Goal: Complete application form

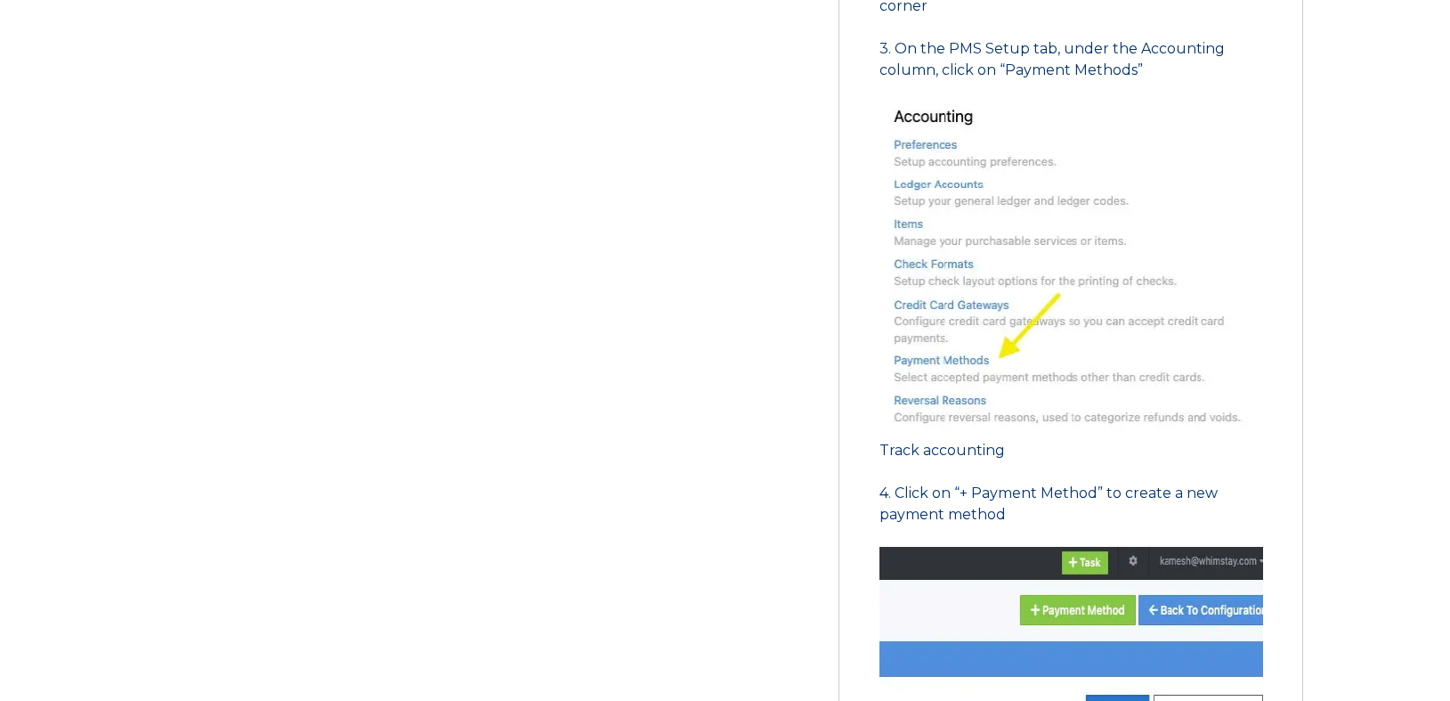
scroll to position [1328, 0]
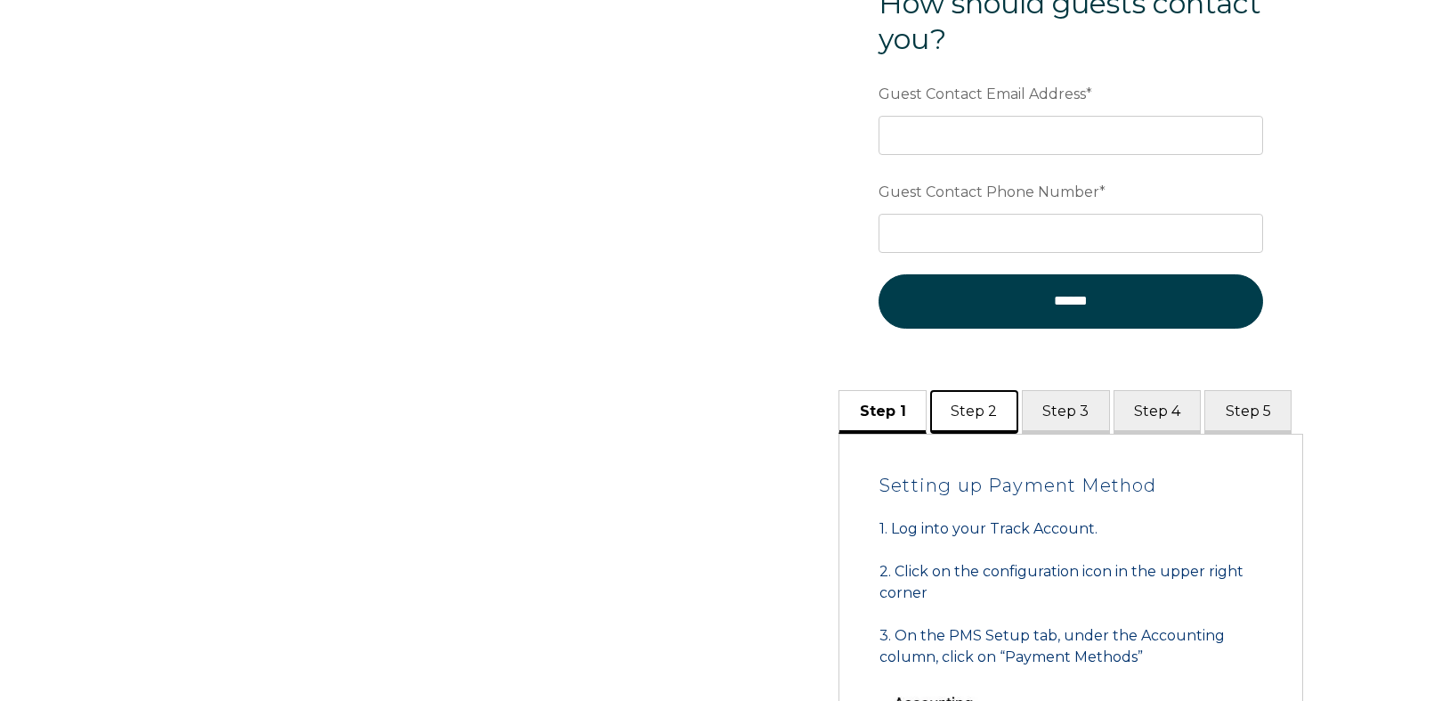
drag, startPoint x: 945, startPoint y: 441, endPoint x: 961, endPoint y: 443, distance: 16.1
click at [946, 434] on button "Step 2" at bounding box center [974, 412] width 88 height 44
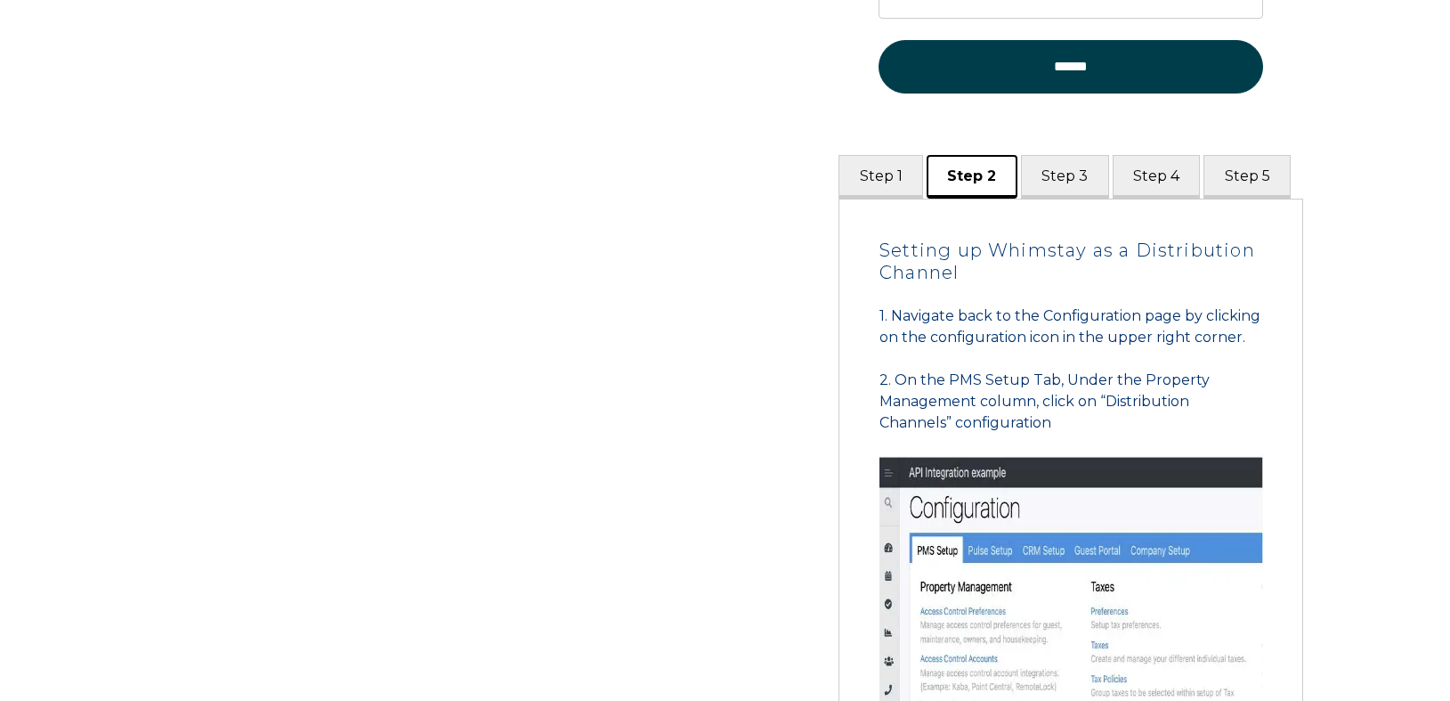
scroll to position [1027, 0]
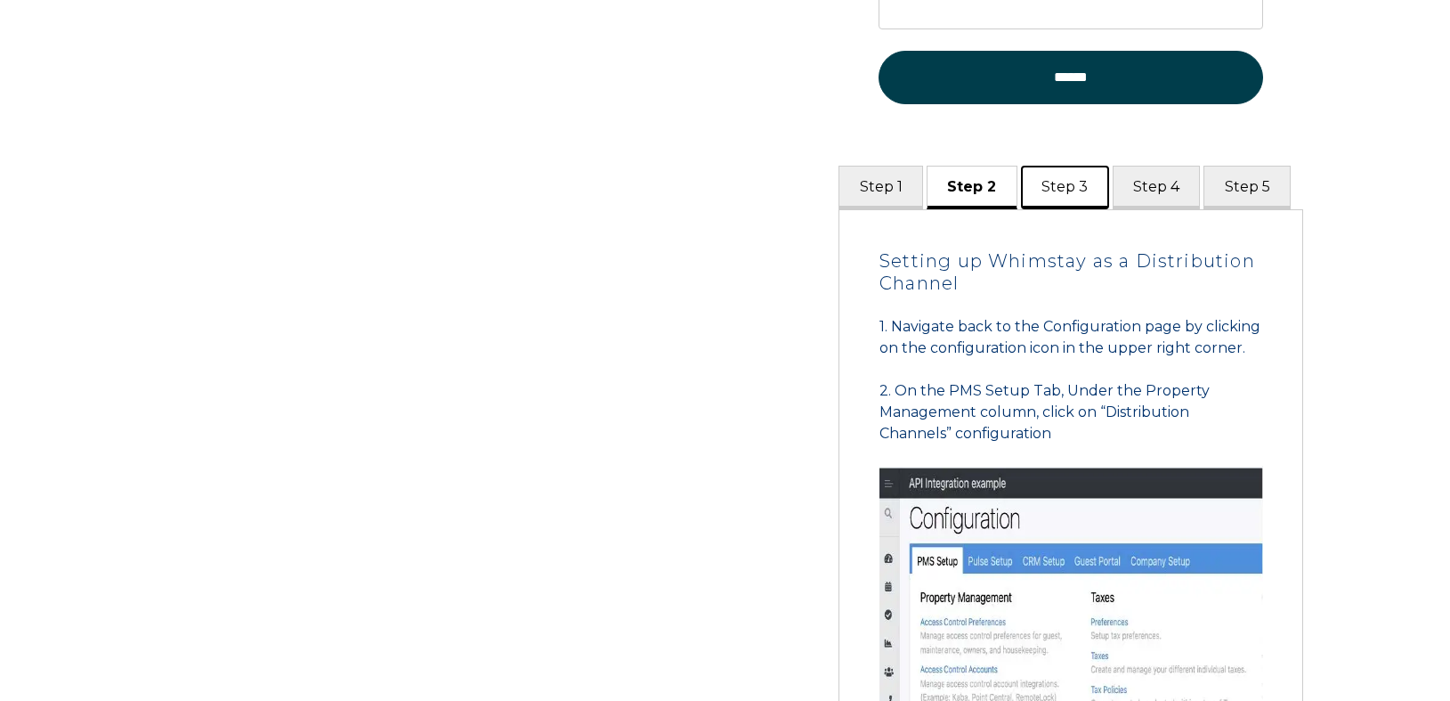
drag, startPoint x: 1071, startPoint y: 180, endPoint x: 1081, endPoint y: 185, distance: 11.2
click at [1074, 182] on button "Step 3" at bounding box center [1065, 188] width 88 height 44
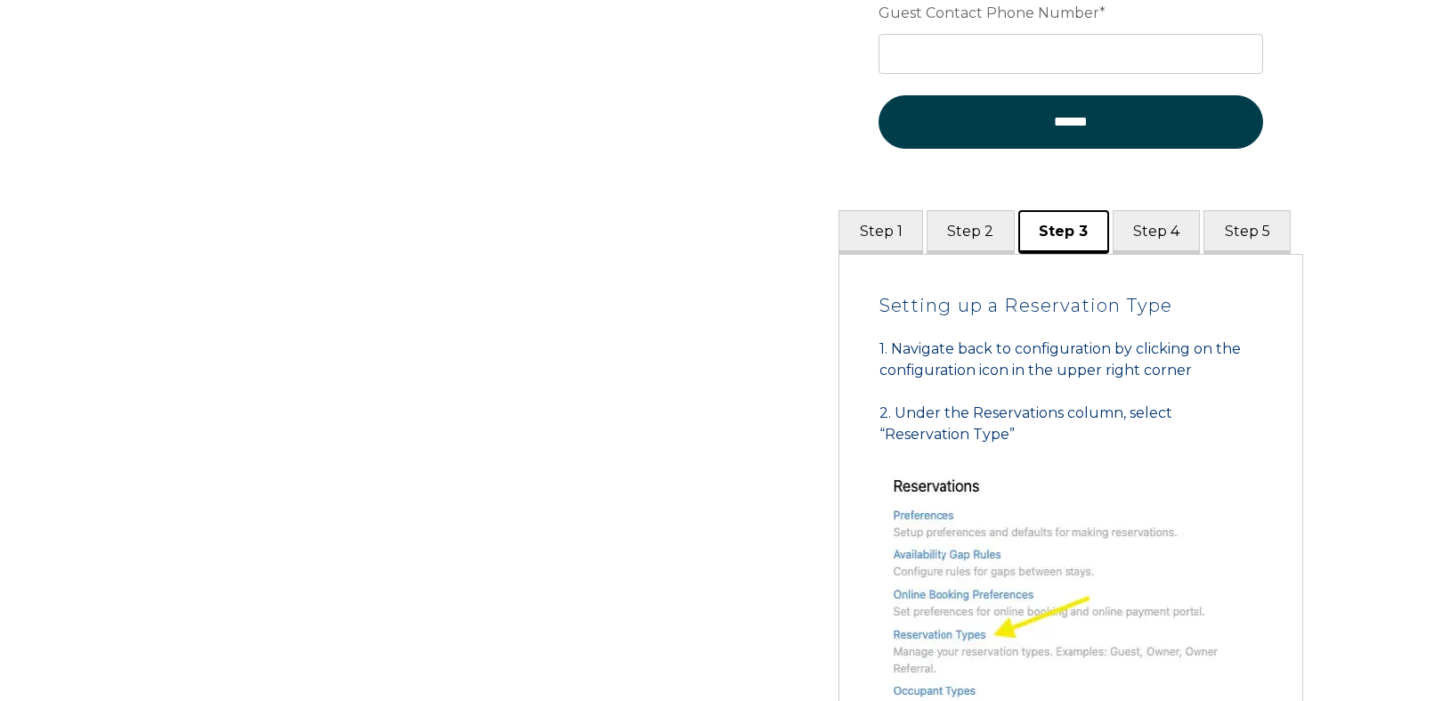
scroll to position [1058, 0]
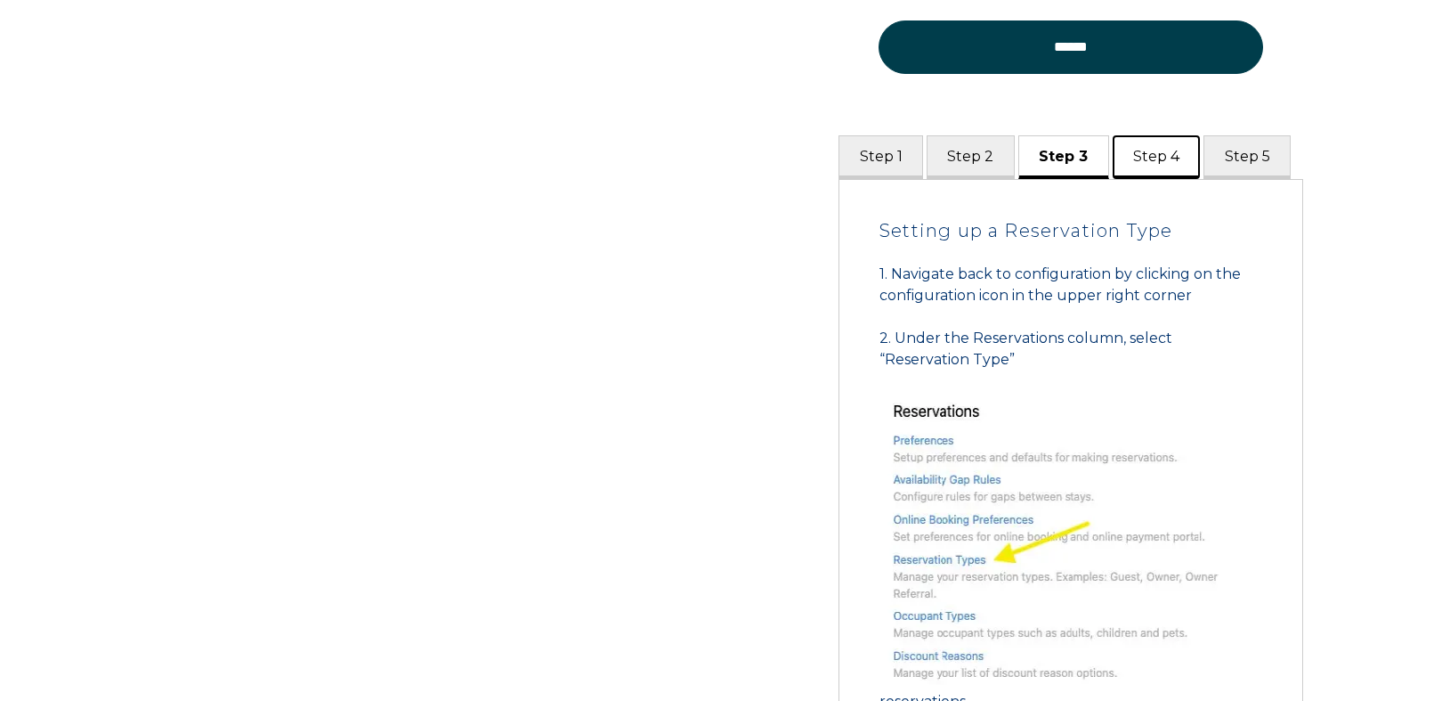
click at [1158, 147] on button "Step 4" at bounding box center [1157, 157] width 88 height 44
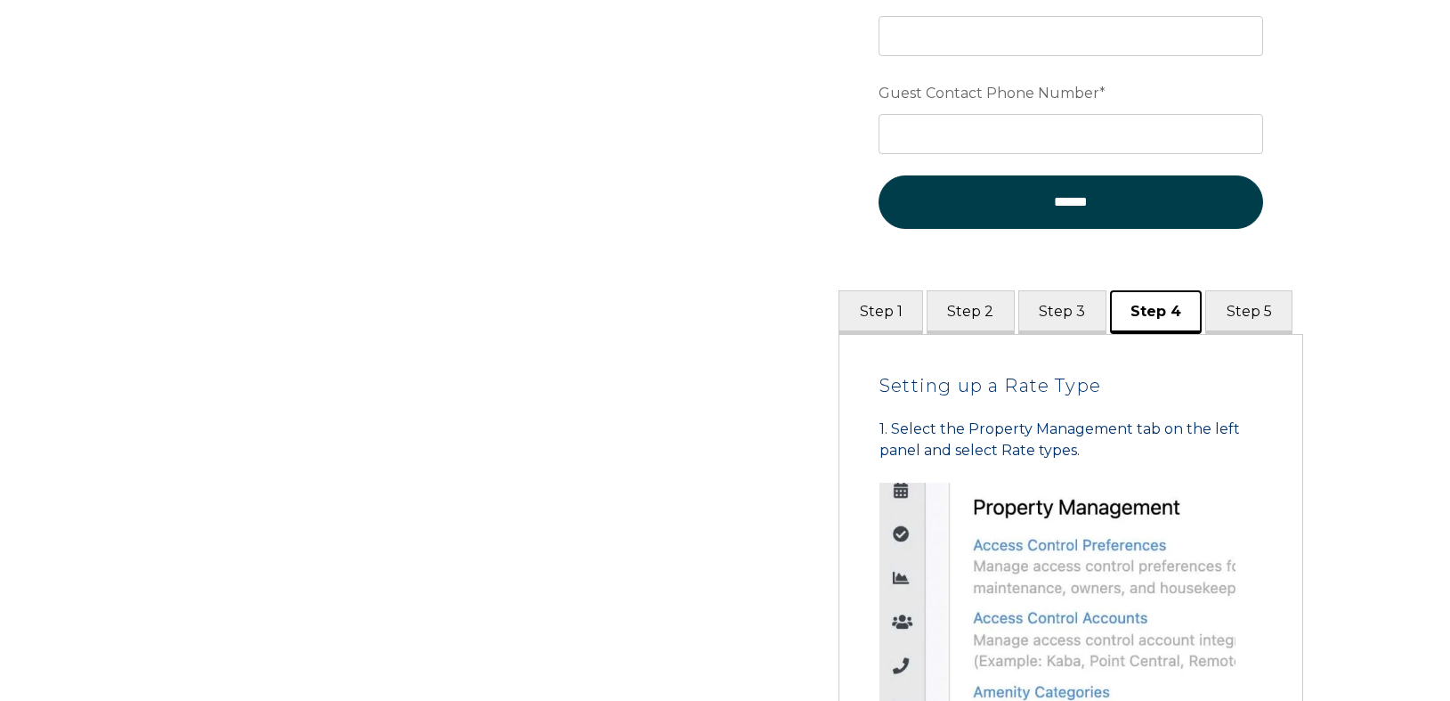
scroll to position [892, 0]
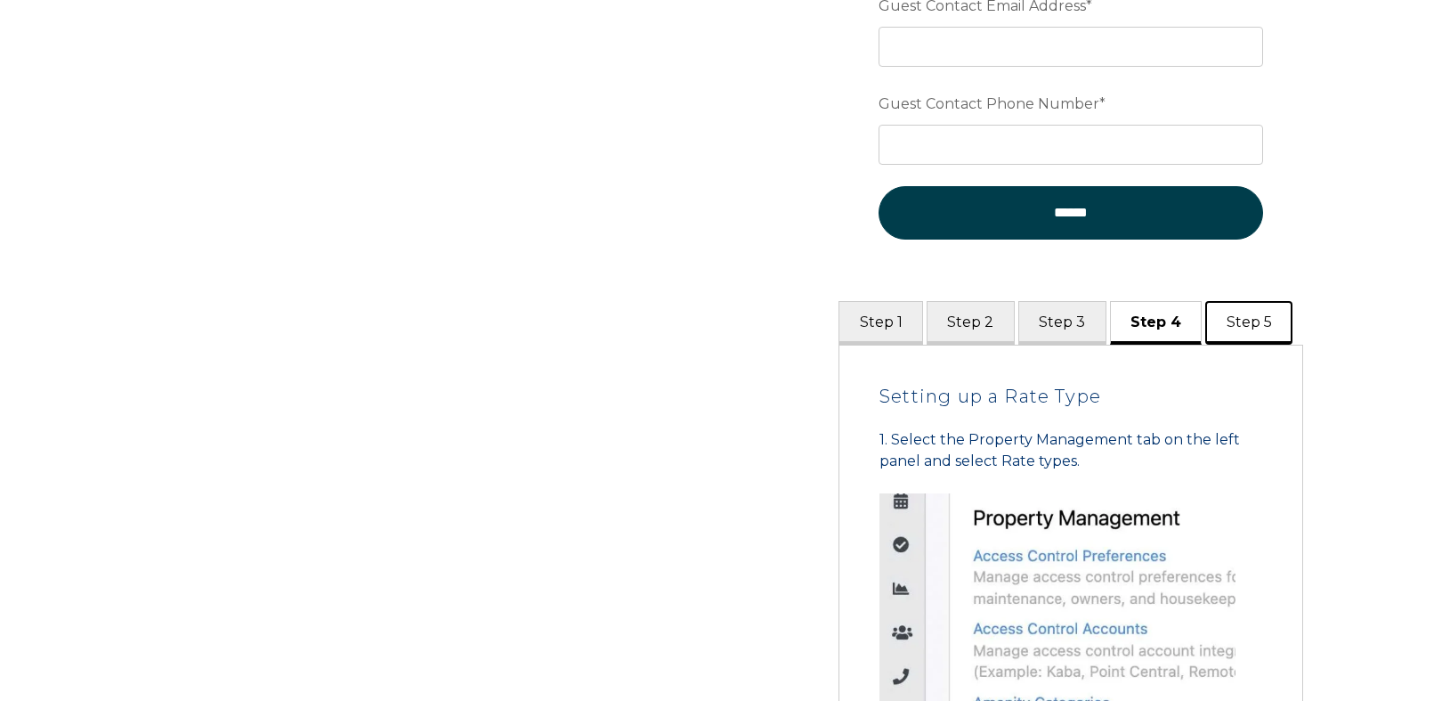
click at [1251, 332] on button "Step 5" at bounding box center [1249, 323] width 87 height 44
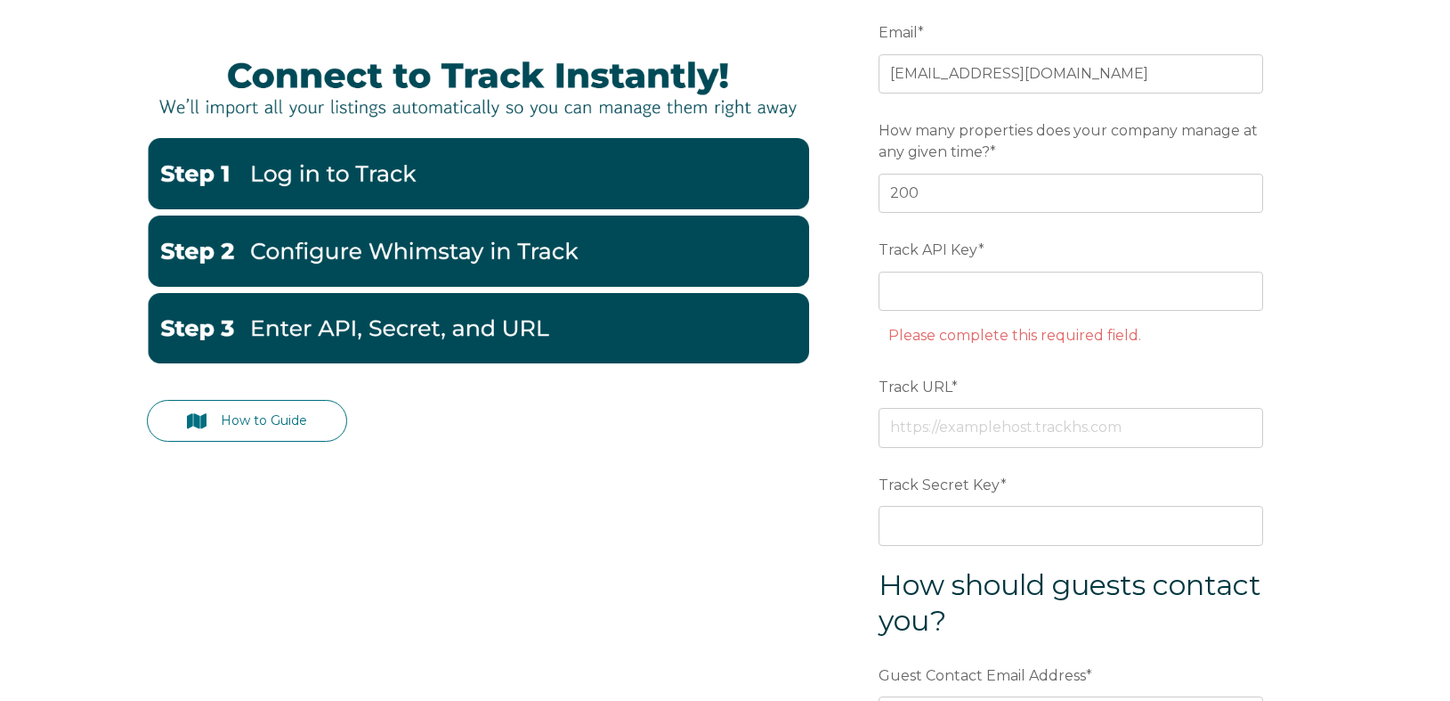
scroll to position [277, 0]
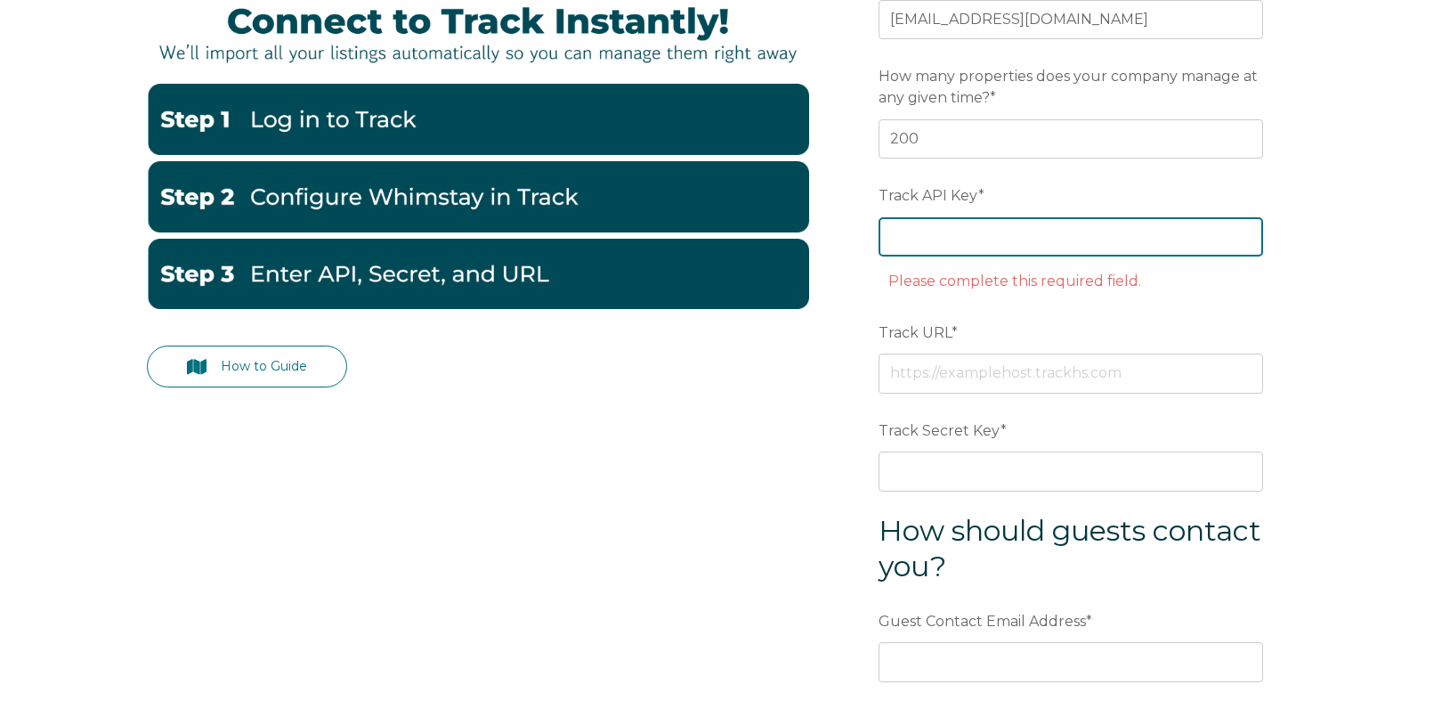
drag, startPoint x: 1009, startPoint y: 235, endPoint x: 1073, endPoint y: 262, distance: 69.4
click at [1010, 235] on input "Track API Key *" at bounding box center [1071, 236] width 385 height 39
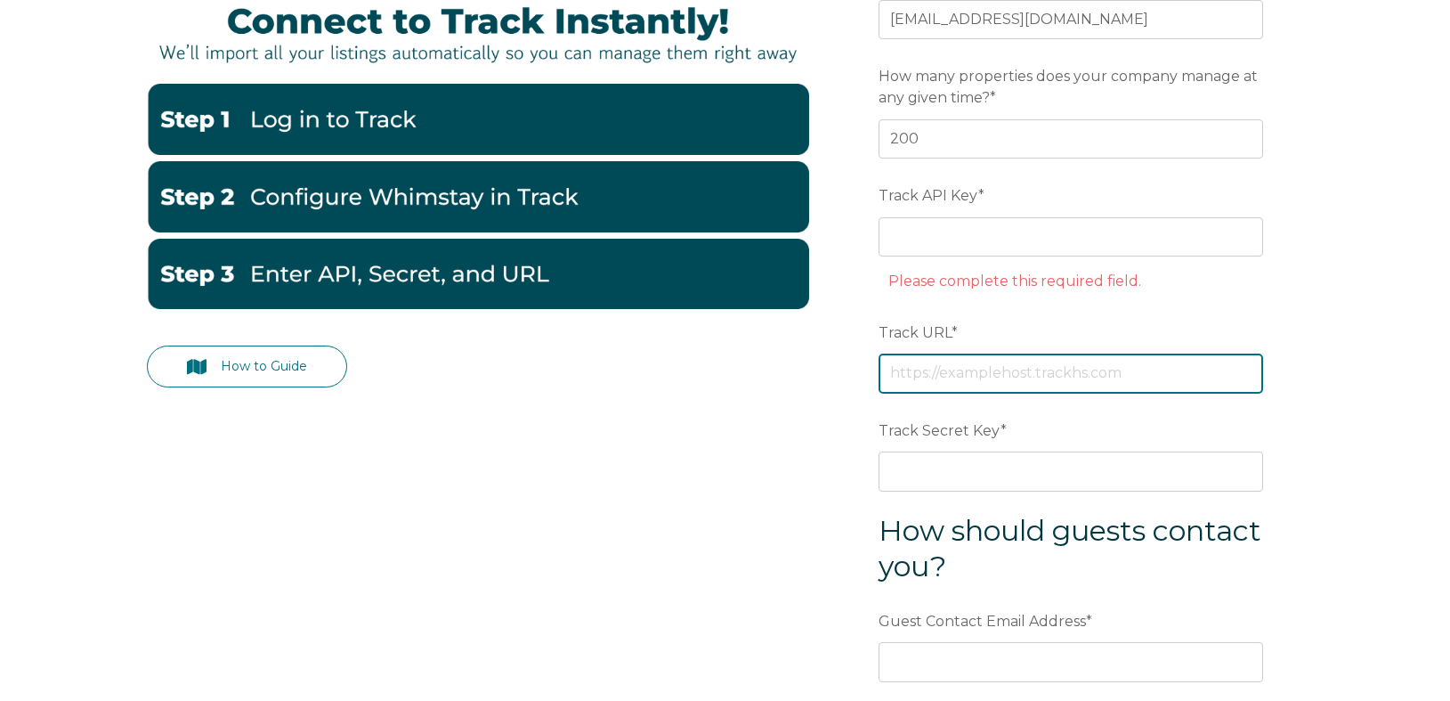
click at [960, 332] on div "Track URL *" at bounding box center [1071, 355] width 385 height 77
paste input "[URL][DOMAIN_NAME]"
type input "[URL][DOMAIN_NAME]"
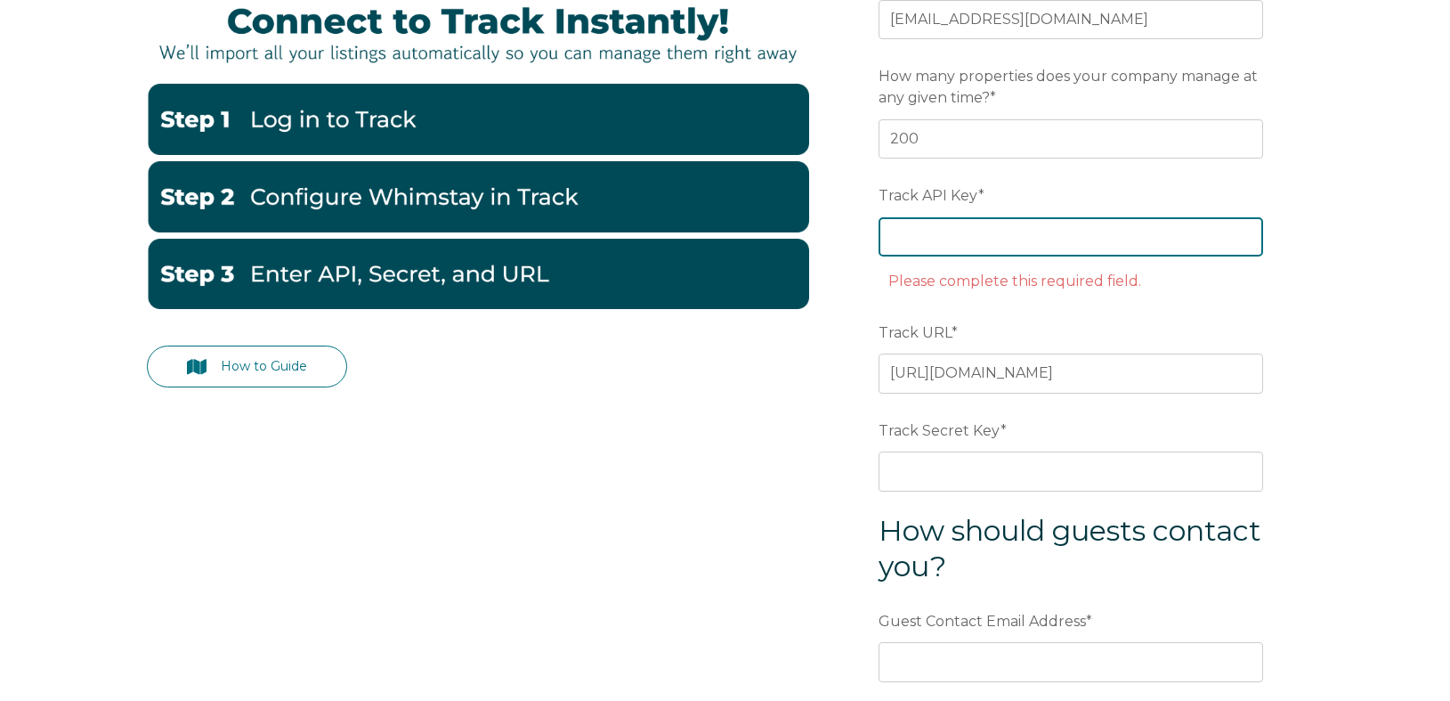
click at [946, 237] on input "Track API Key *" at bounding box center [1071, 236] width 385 height 39
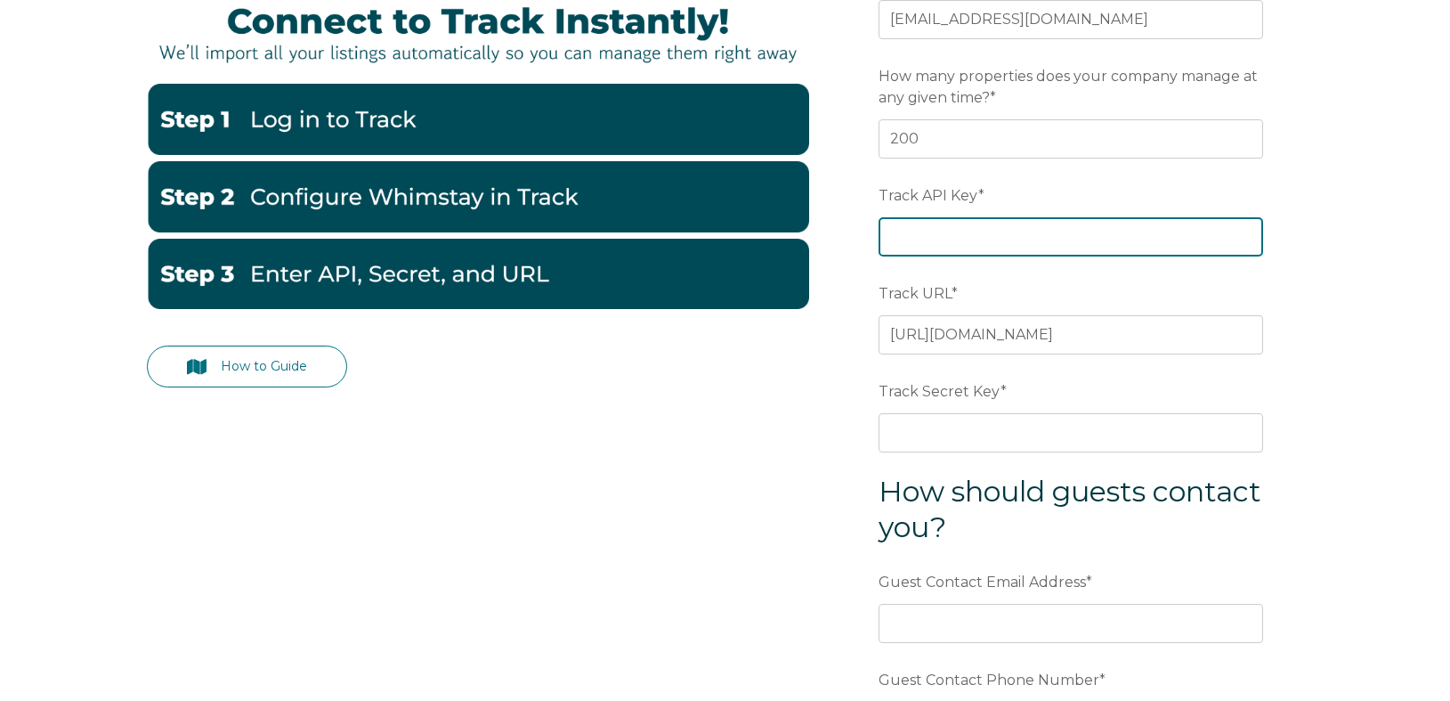
paste input "eba45f68a652be1e048282758f32aa13"
type input "eba45f68a652be1e048282758f32aa13"
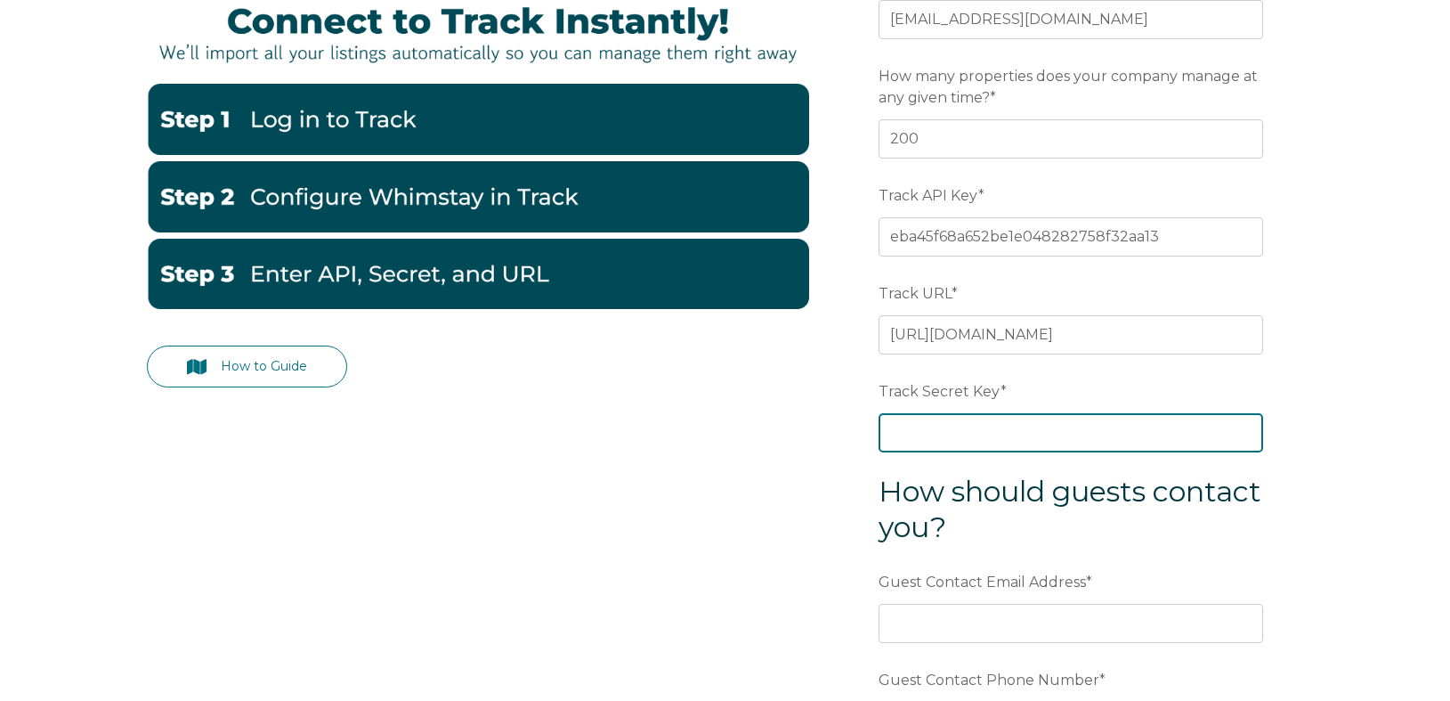
click at [972, 424] on input "Track Secret Key *" at bounding box center [1071, 432] width 385 height 39
paste input "dbf3ef7d2bd9dd73aeb03ee2589030cc"
type input "dbf3ef7d2bd9dd73aeb03ee2589030cc"
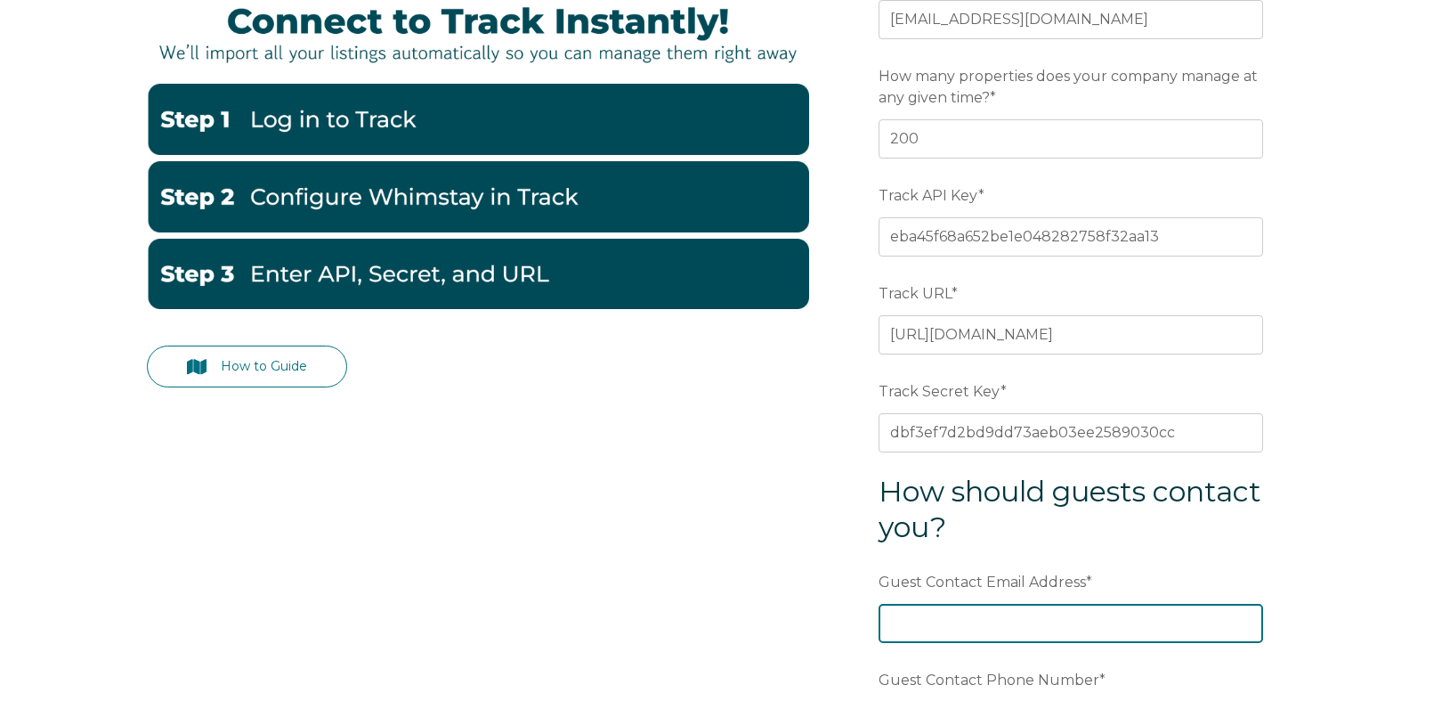
click at [979, 628] on input "Guest Contact Email Address *" at bounding box center [1071, 623] width 385 height 39
click at [920, 611] on input "Guest Contact Email Address *" at bounding box center [1071, 623] width 385 height 39
paste input "[EMAIL_ADDRESS][DOMAIN_NAME]"
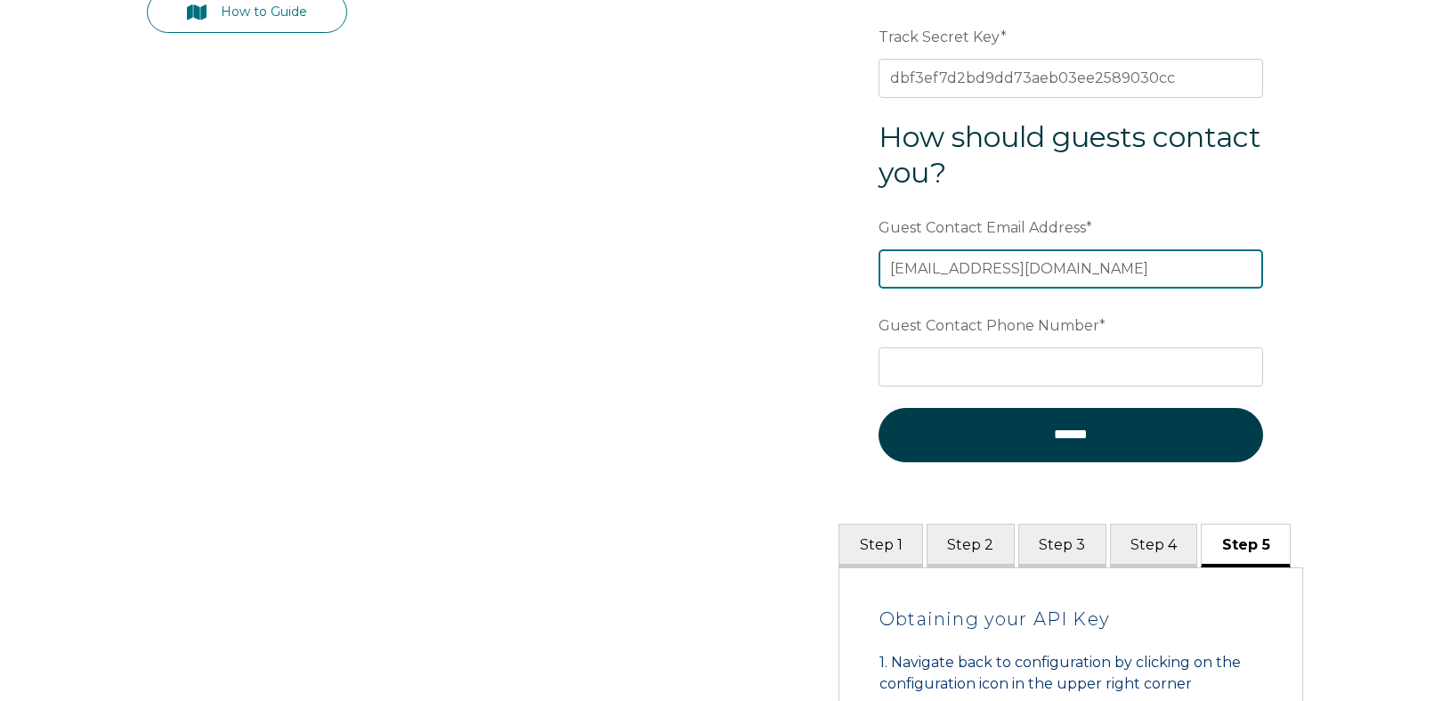
scroll to position [792, 0]
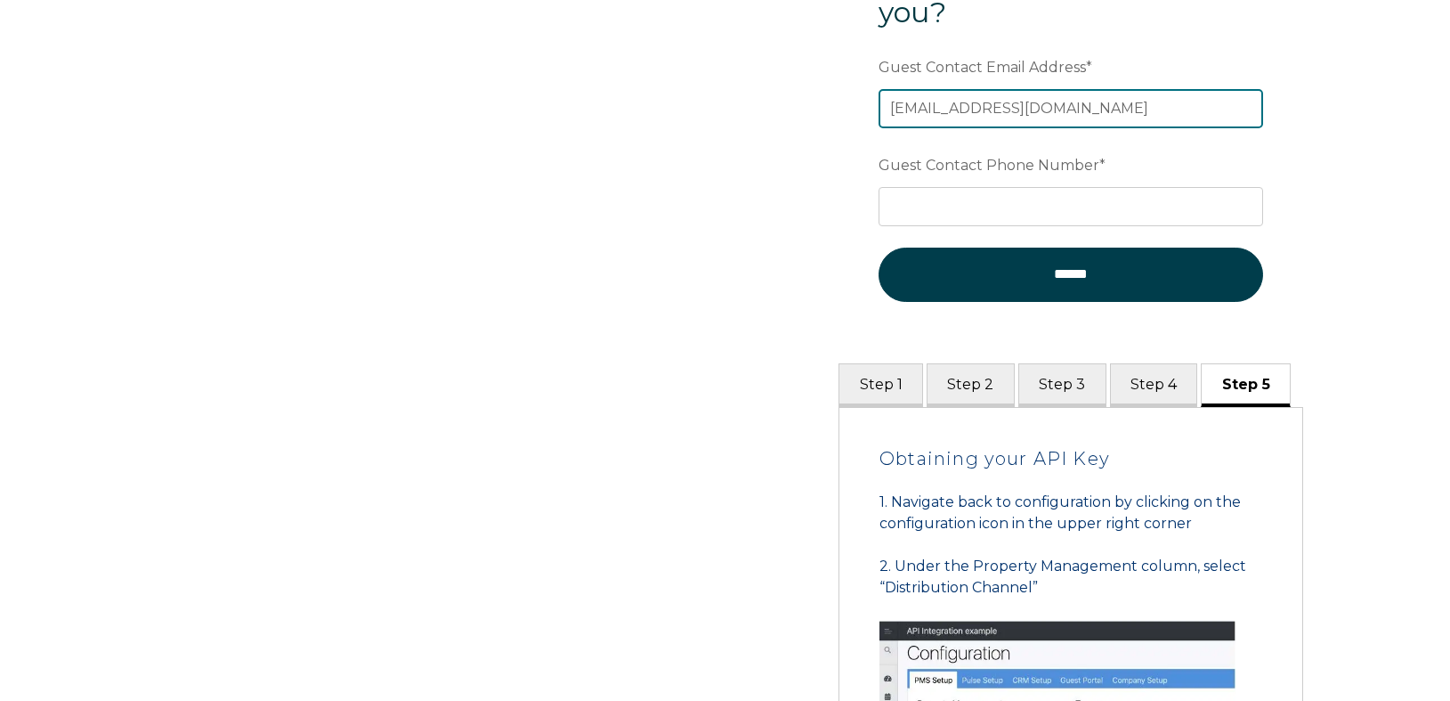
type input "[EMAIL_ADDRESS][DOMAIN_NAME]"
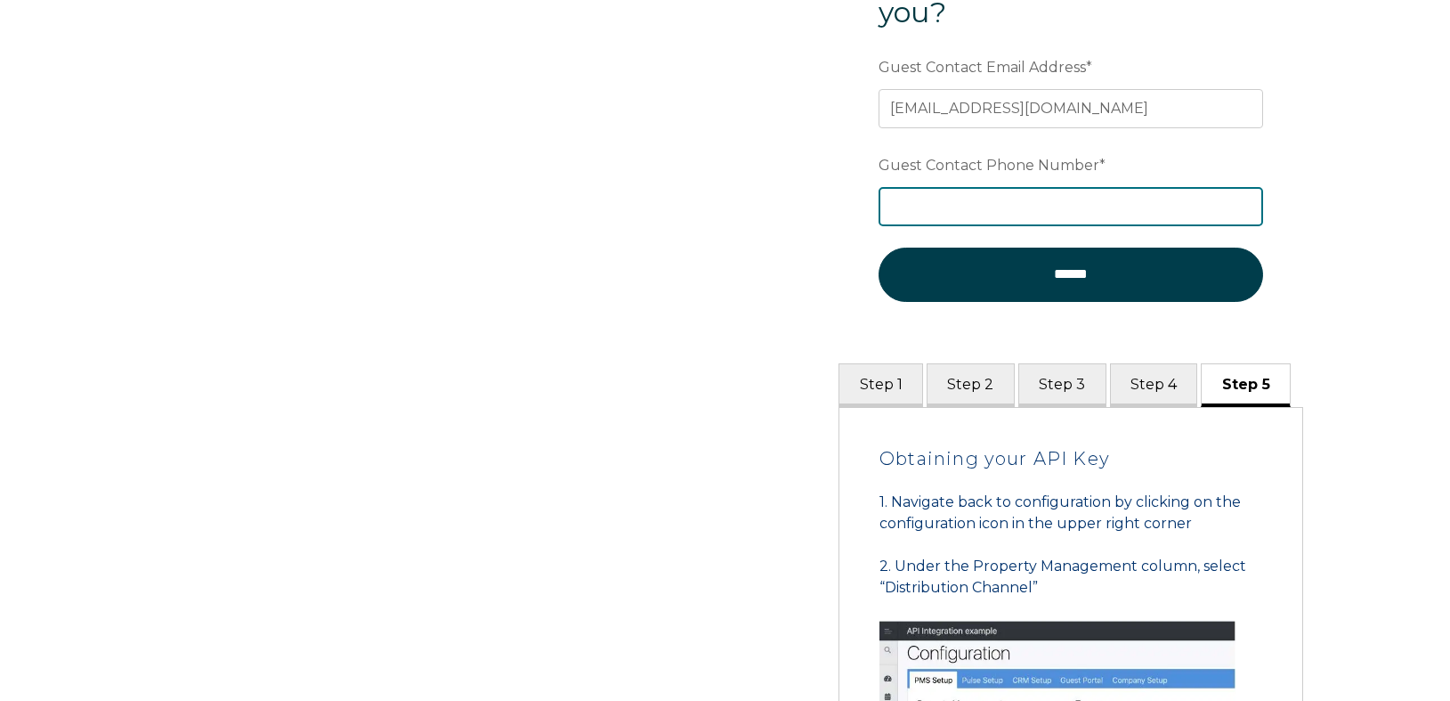
click at [979, 201] on input "Guest Contact Phone Number *" at bounding box center [1071, 206] width 385 height 39
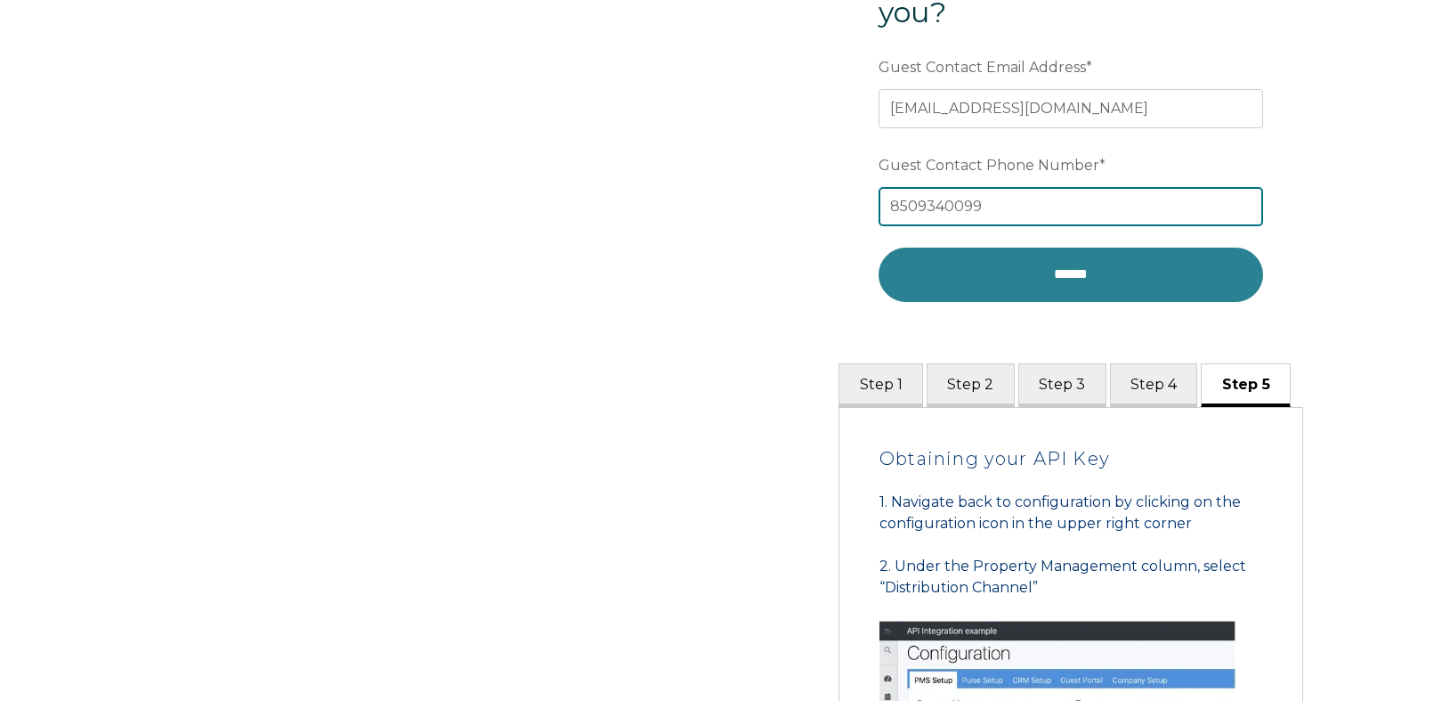
type input "8509340099"
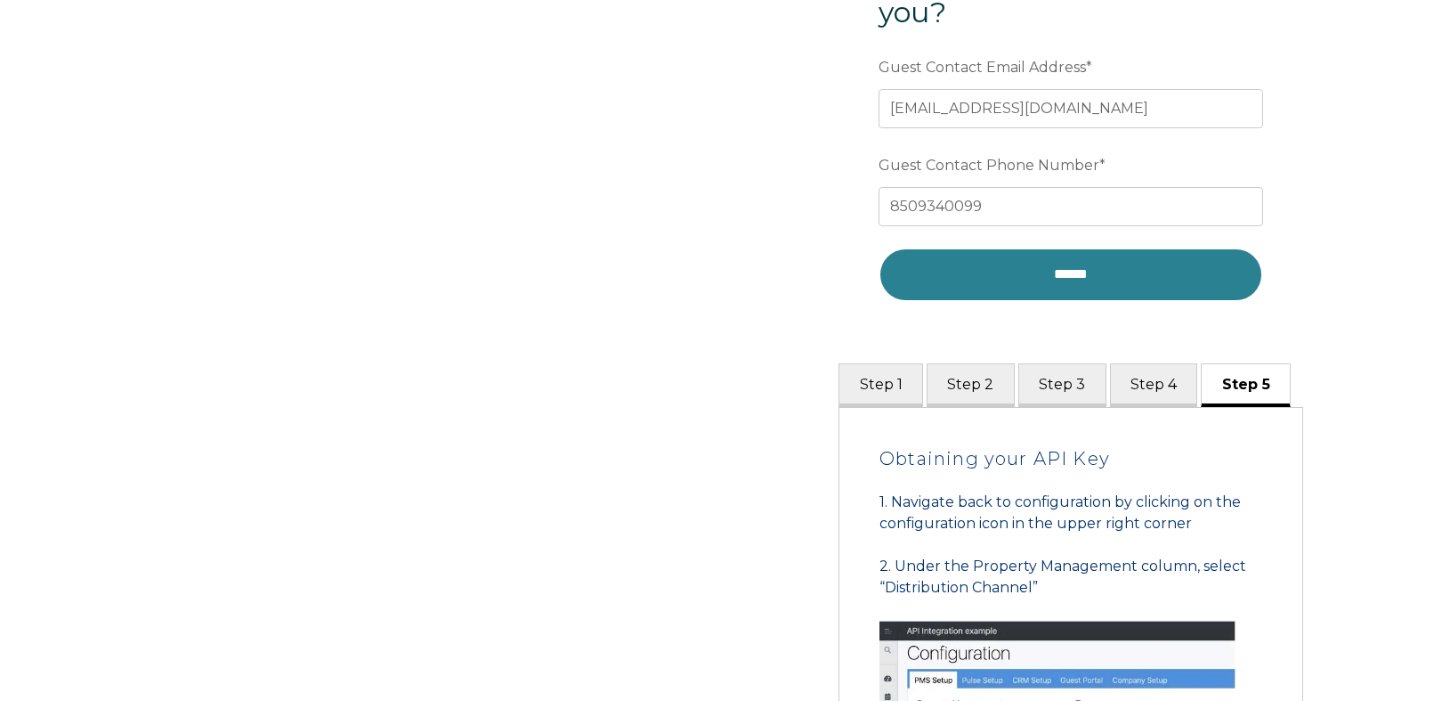
click at [1002, 264] on input "******" at bounding box center [1071, 274] width 385 height 53
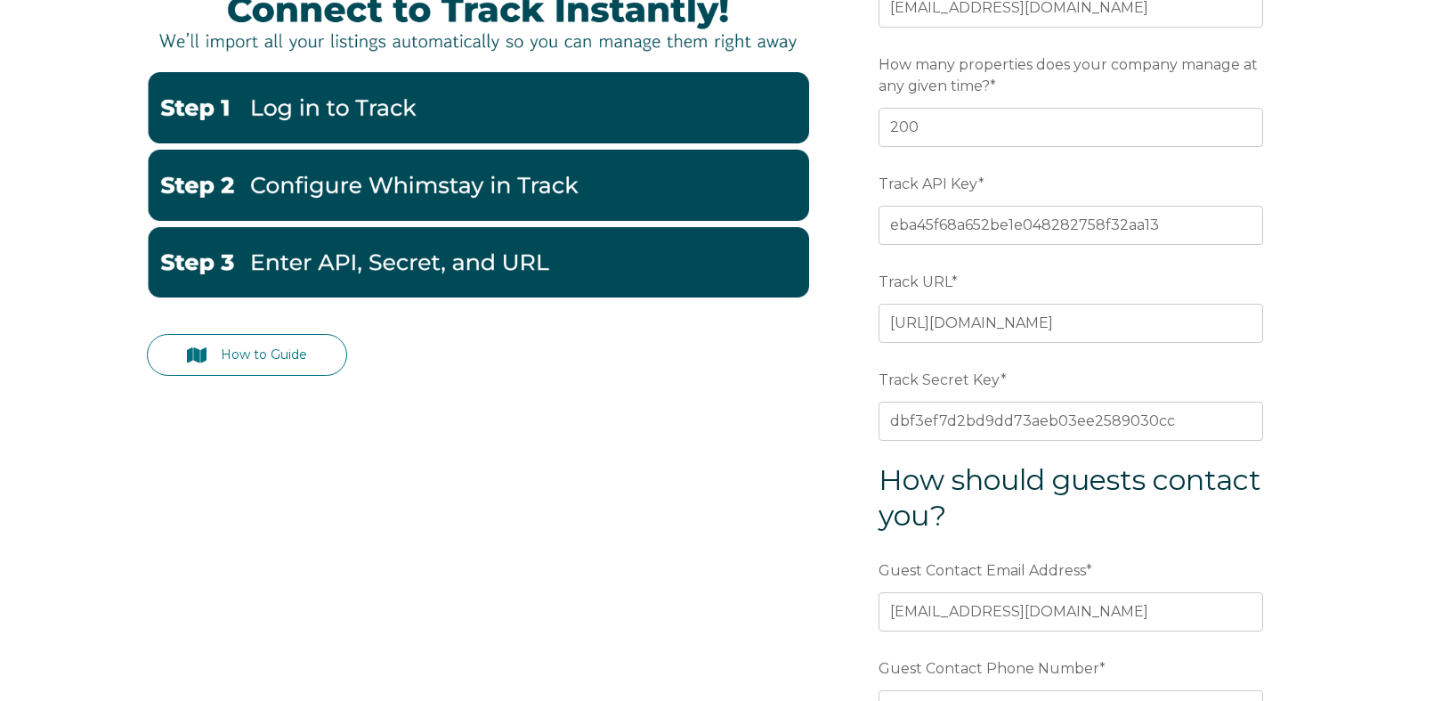
scroll to position [240, 0]
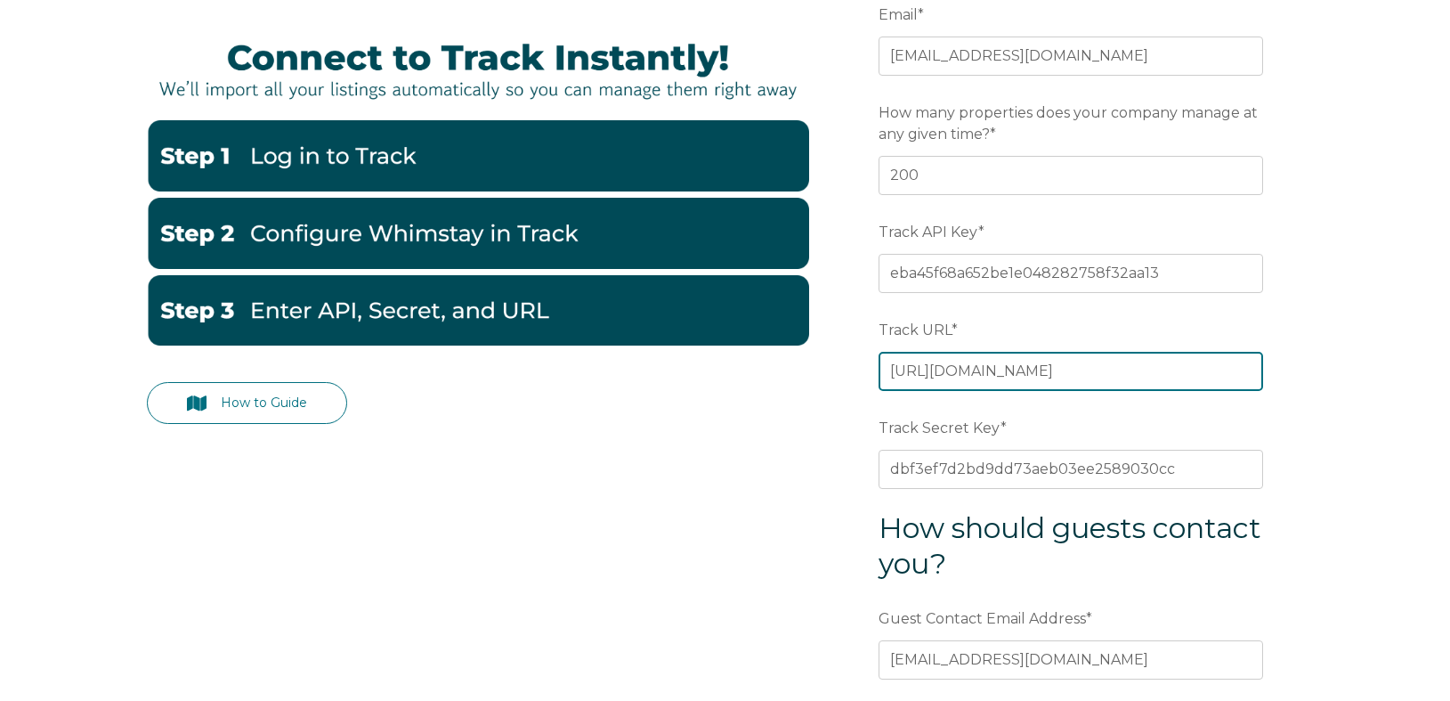
drag, startPoint x: 1204, startPoint y: 365, endPoint x: 1255, endPoint y: 377, distance: 52.9
click at [1204, 365] on input "https://pensacolabeachproperty.trackhs.com/" at bounding box center [1071, 371] width 385 height 39
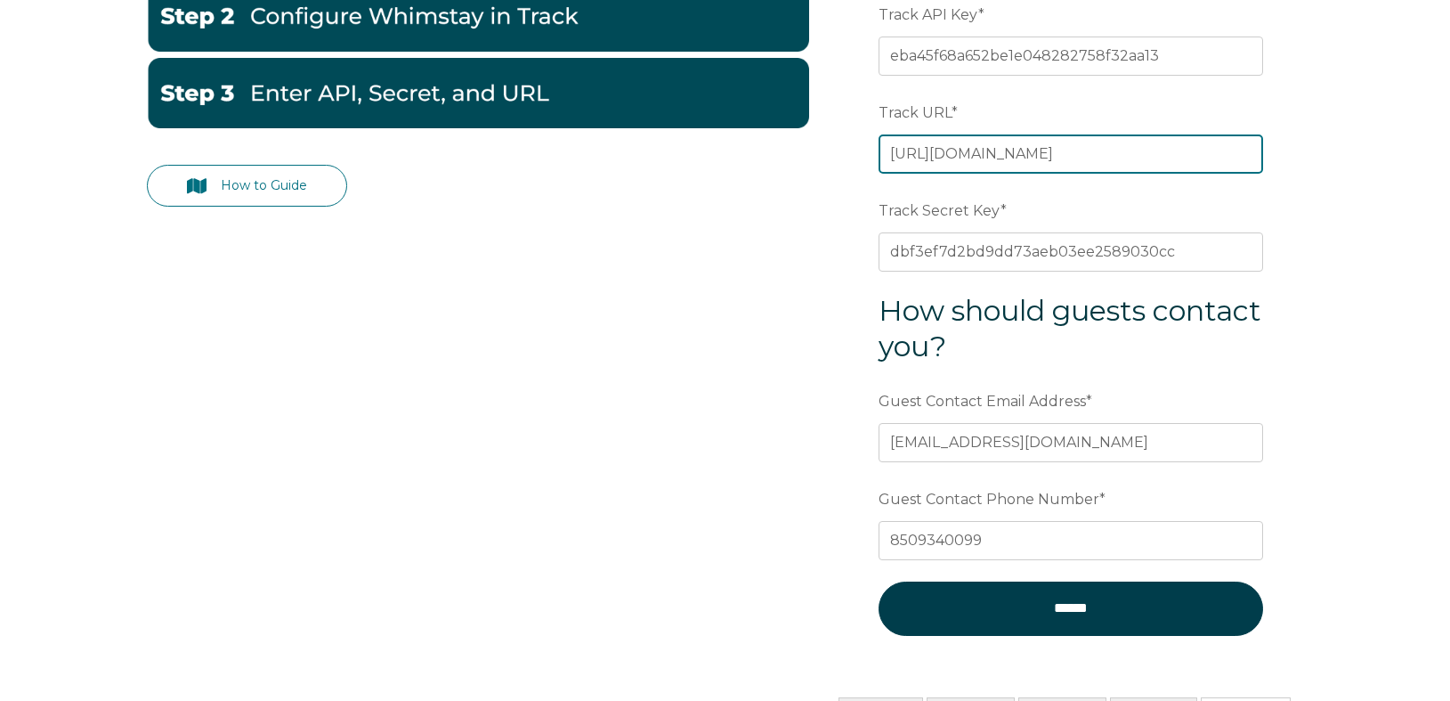
scroll to position [654, 0]
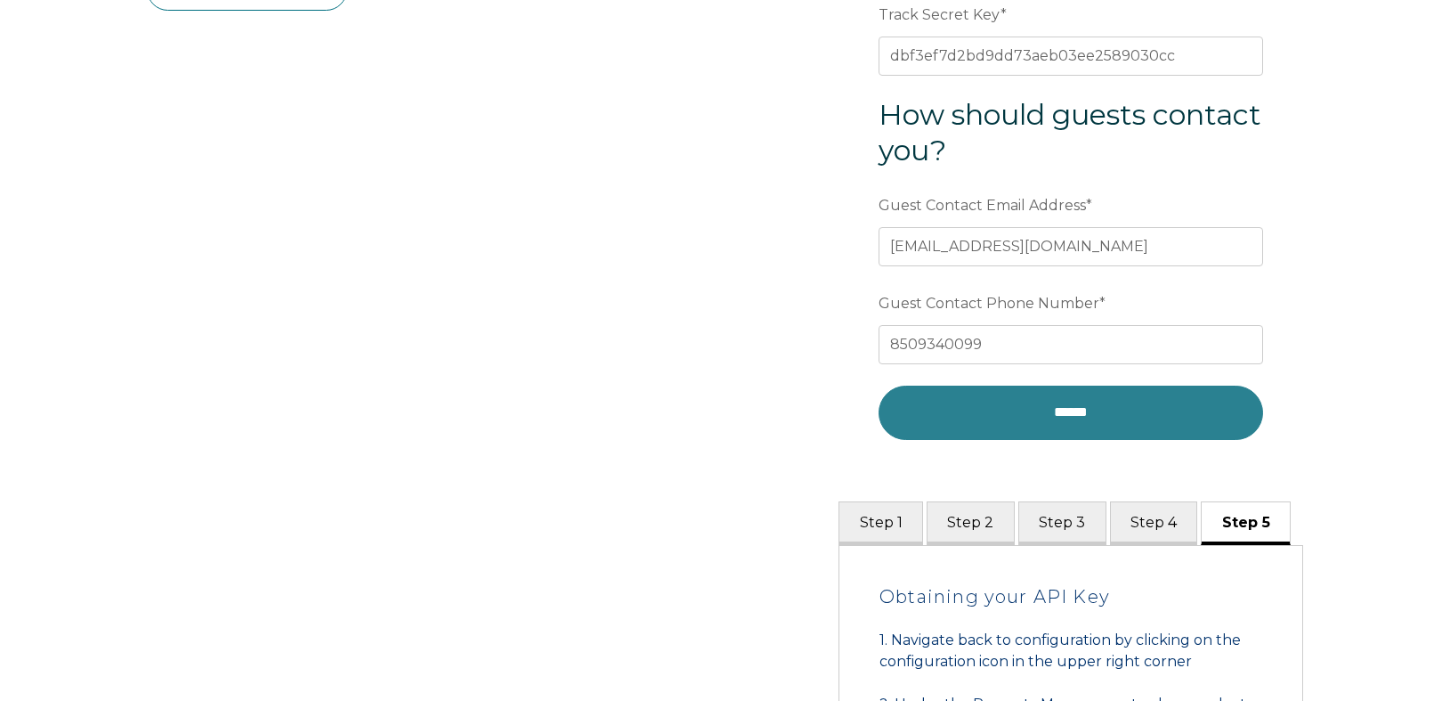
type input "https://pensacolabeachproperty.trackhs.com"
click at [1127, 410] on input "******" at bounding box center [1071, 412] width 385 height 53
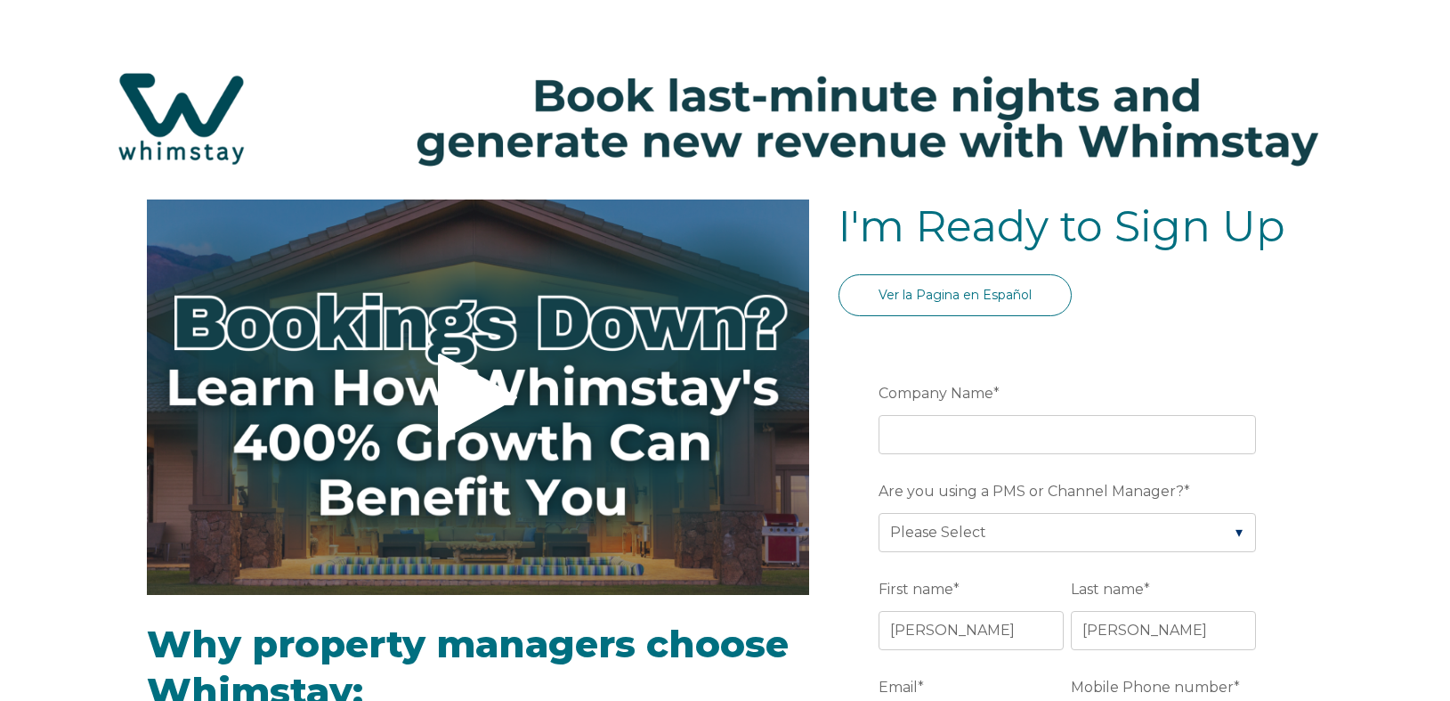
select select "US"
select select "Standard"
click at [948, 433] on input "Company Name *" at bounding box center [1068, 434] width 378 height 39
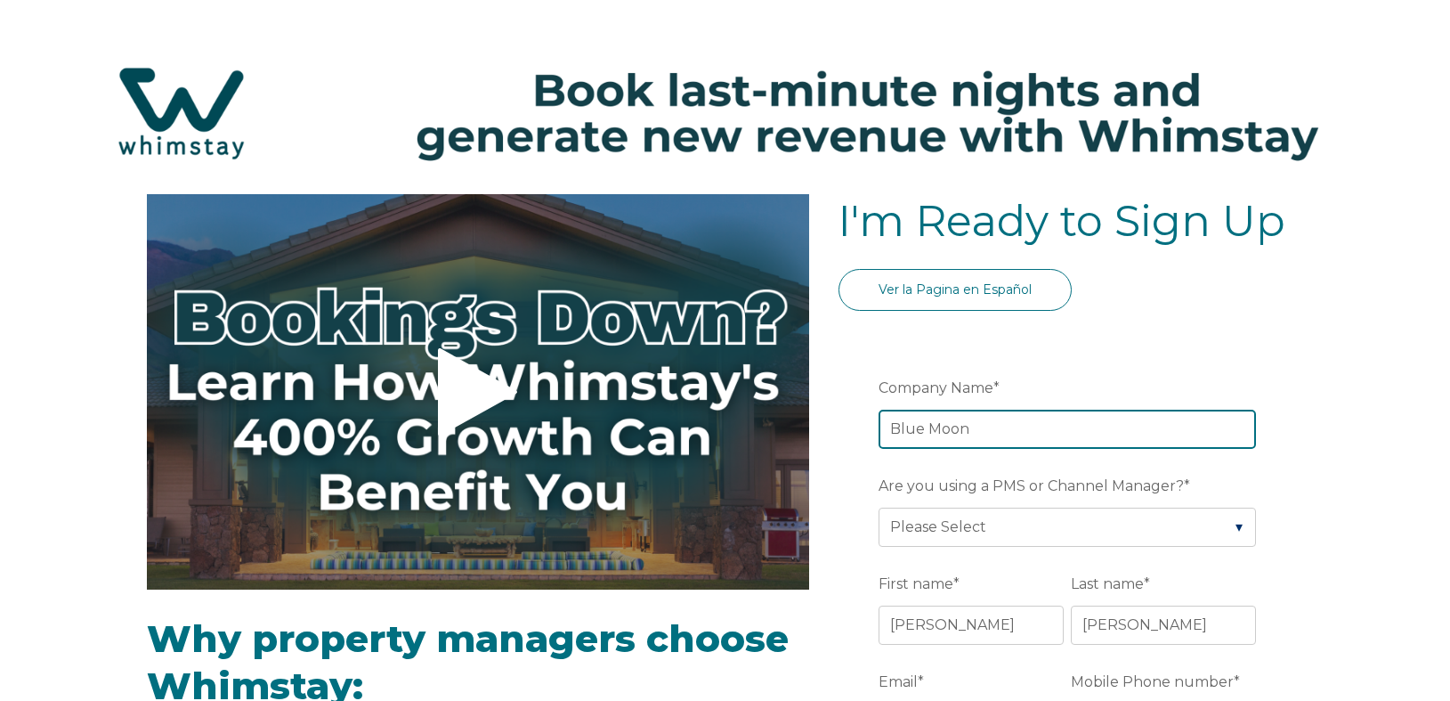
scroll to position [2, 0]
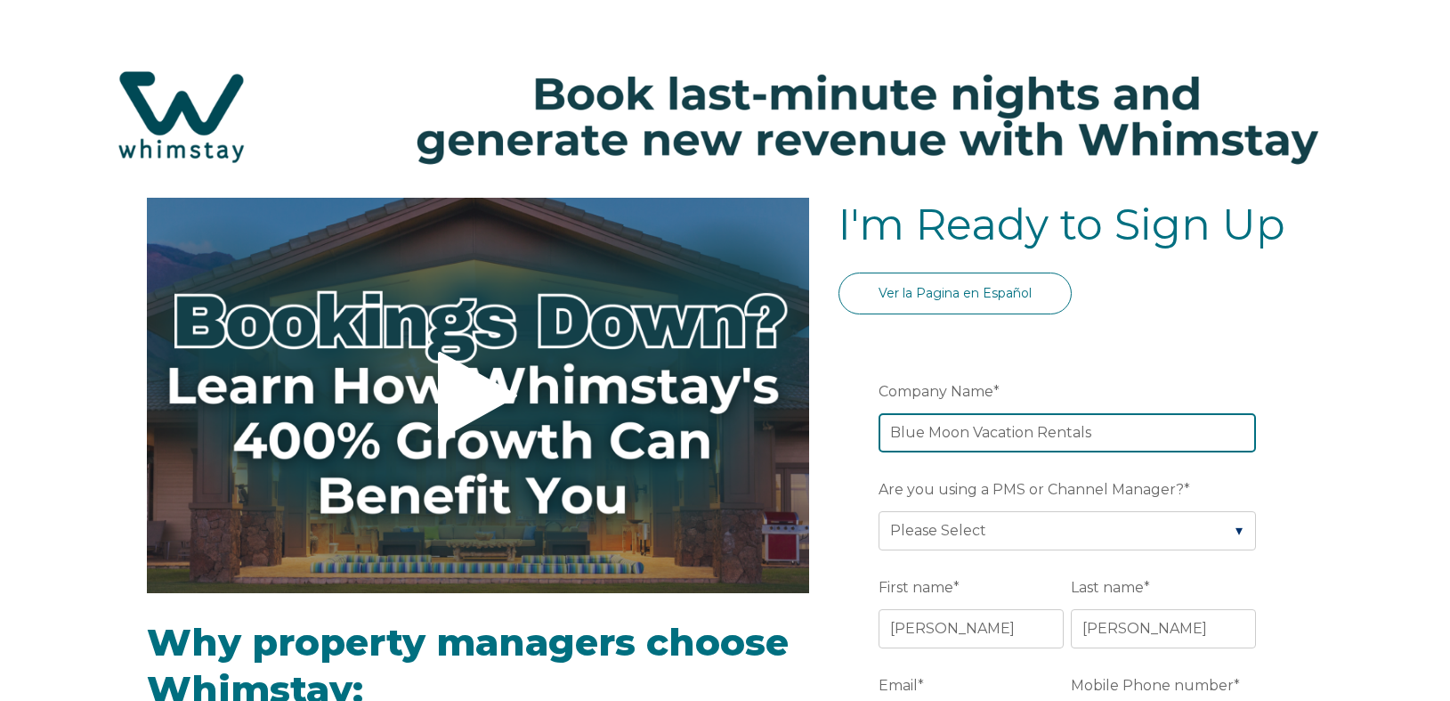
type input "Blue Moon Vacation Rentals"
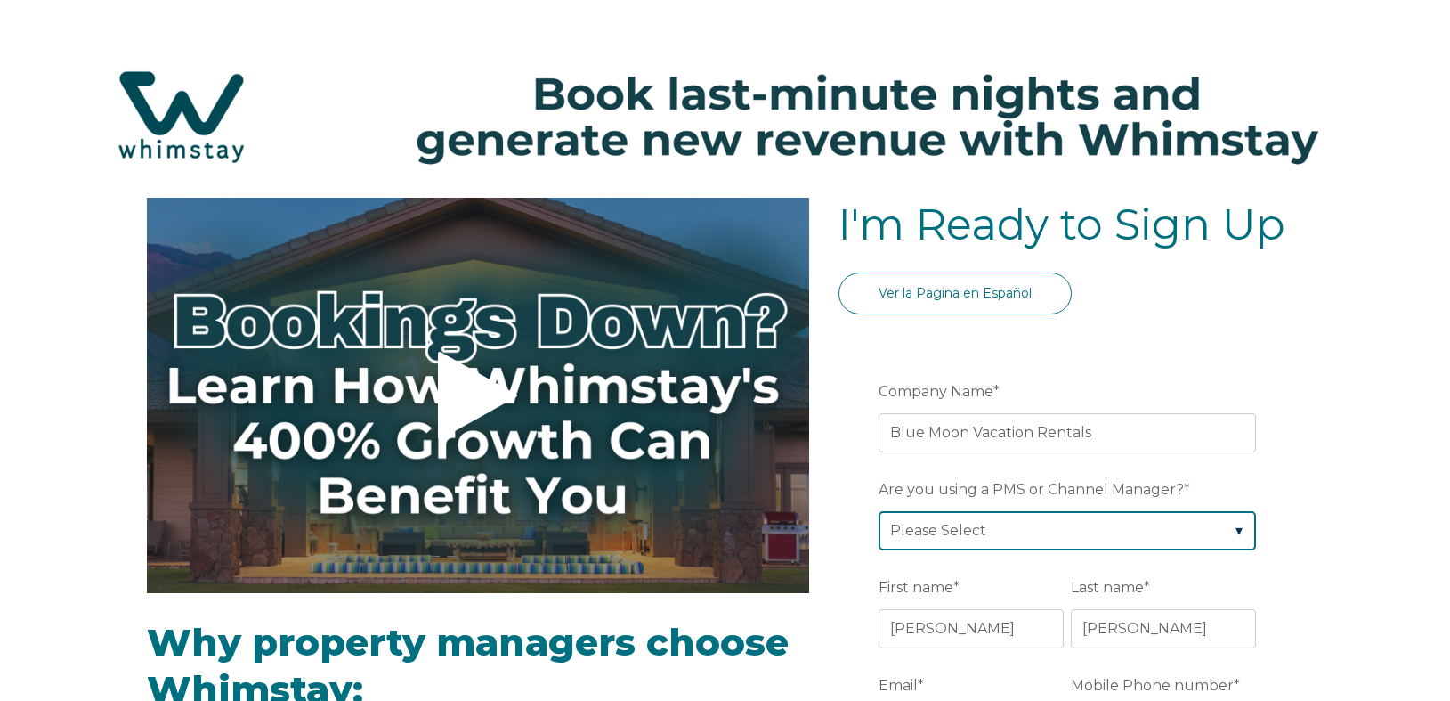
click at [970, 524] on select "Please Select Barefoot BookingPal Boost Brightside CiiRUS Escapia Guesty Hostaw…" at bounding box center [1068, 530] width 378 height 39
select select "Track"
click at [879, 511] on select "Please Select Barefoot BookingPal Boost Brightside CiiRUS Escapia Guesty Hostaw…" at bounding box center [1068, 530] width 378 height 39
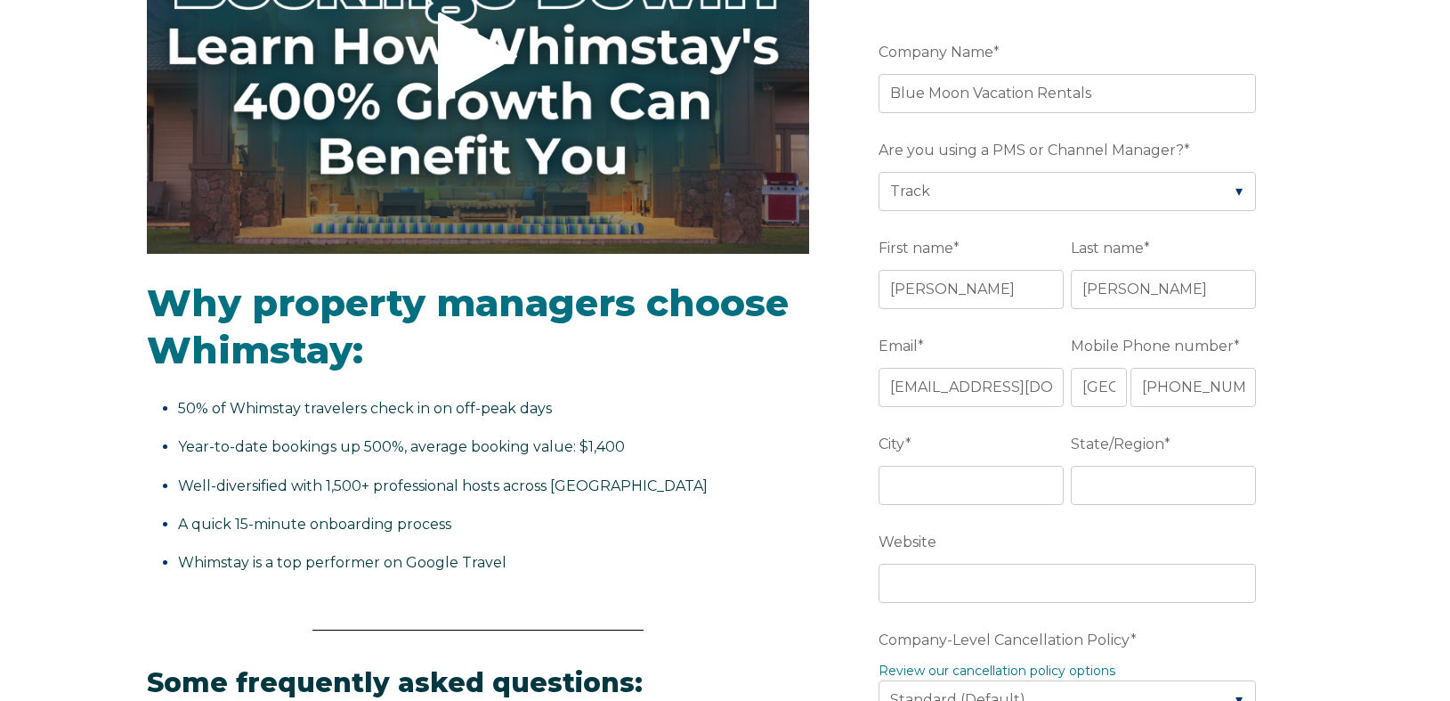
scroll to position [353, 0]
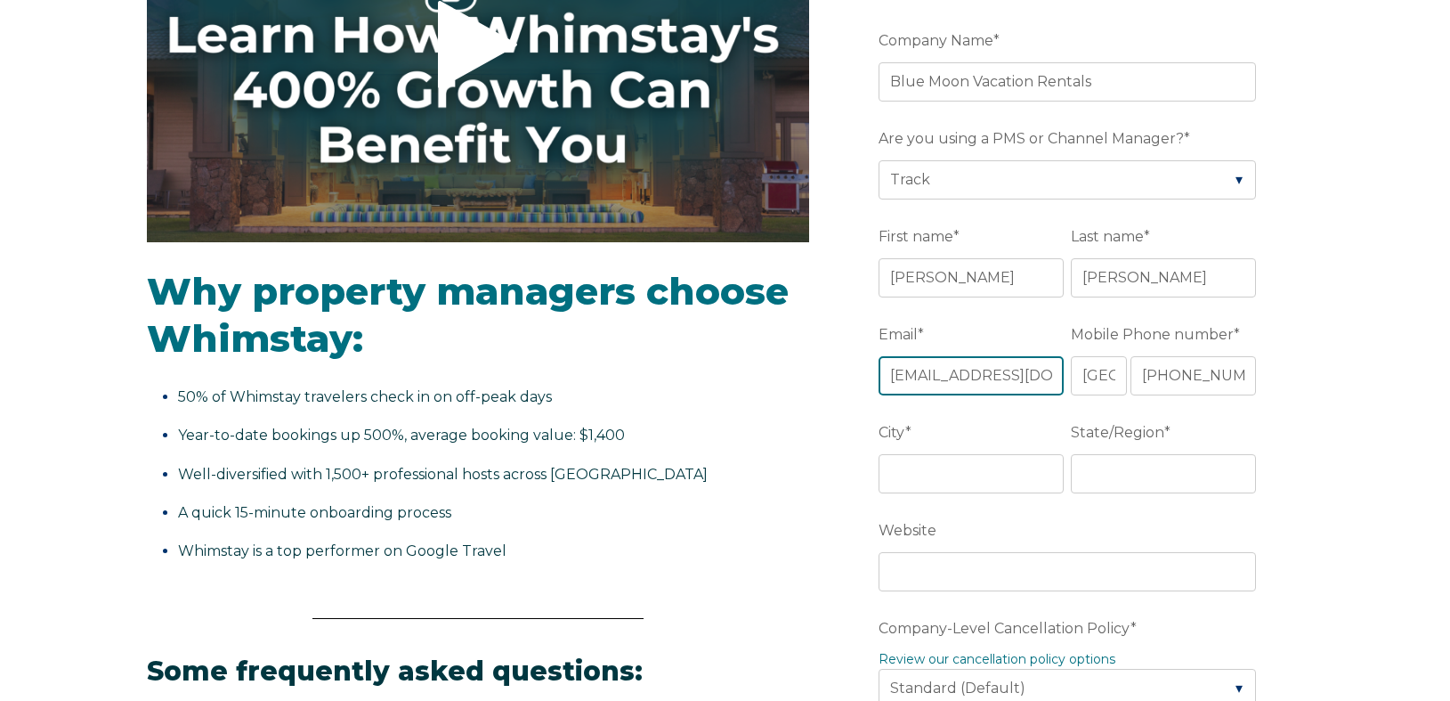
click at [988, 381] on input "[EMAIL_ADDRESS][DOMAIN_NAME]" at bounding box center [971, 375] width 185 height 39
paste input "guest@bluemoonvacationrentals"
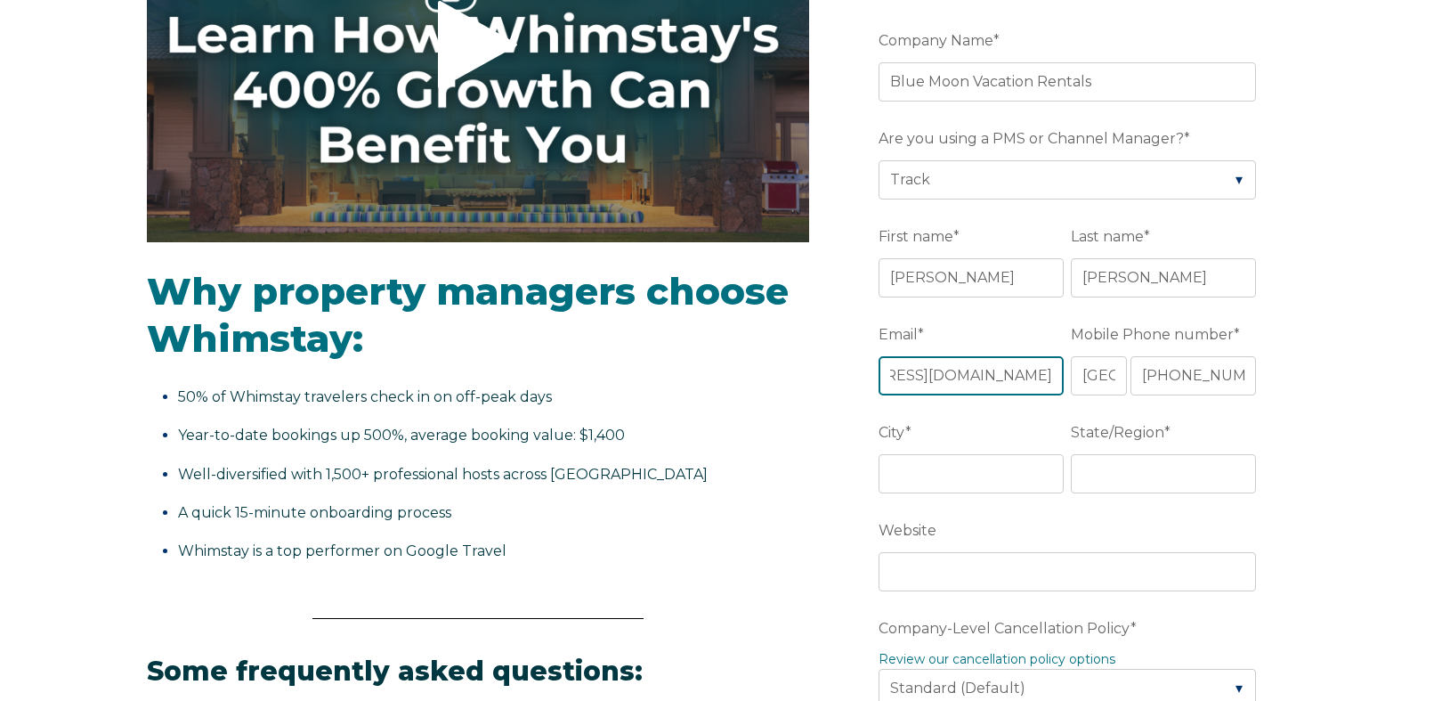
type input "[EMAIL_ADDRESS][DOMAIN_NAME]"
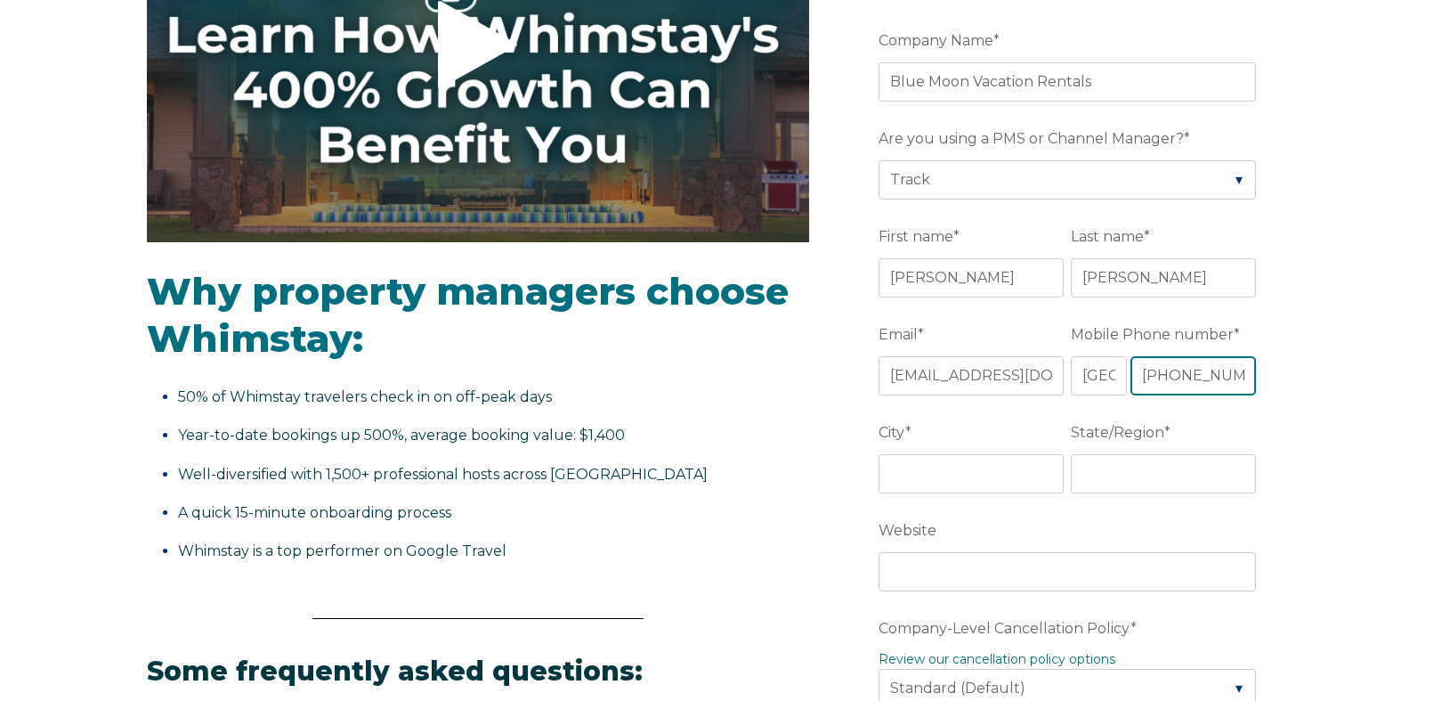
click at [1203, 375] on input "[PHONE_NUMBER]" at bounding box center [1194, 375] width 126 height 39
type input "[PHONE_NUMBER]"
click at [947, 475] on input "City *" at bounding box center [971, 473] width 185 height 39
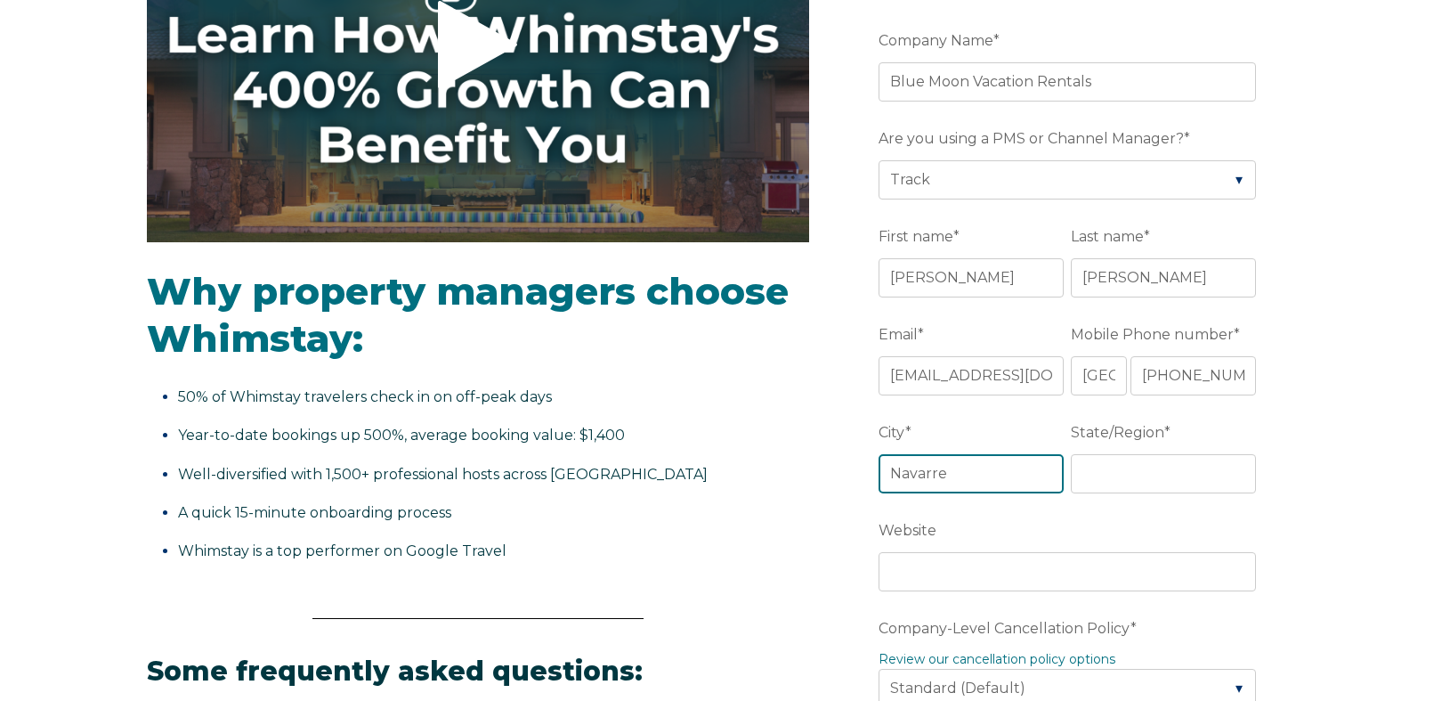
type input "Navarre"
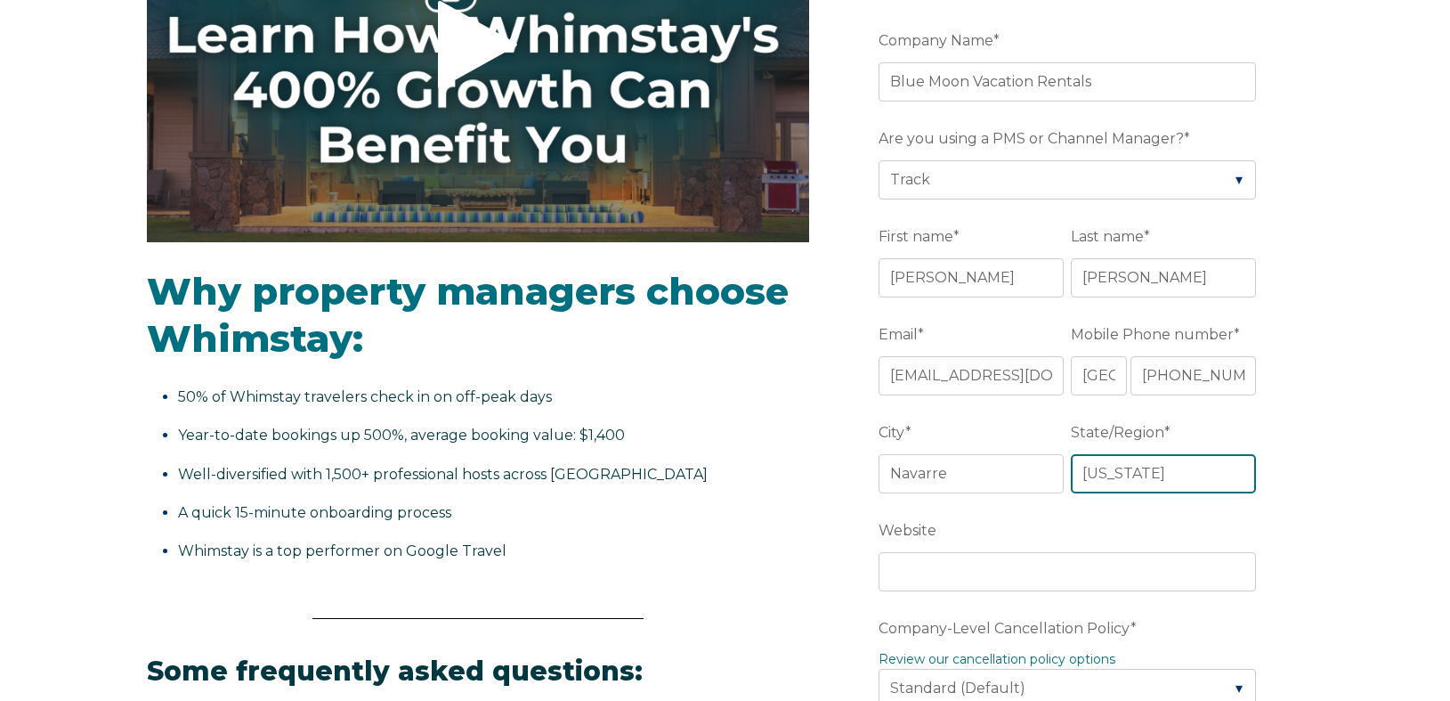
type input "[US_STATE]"
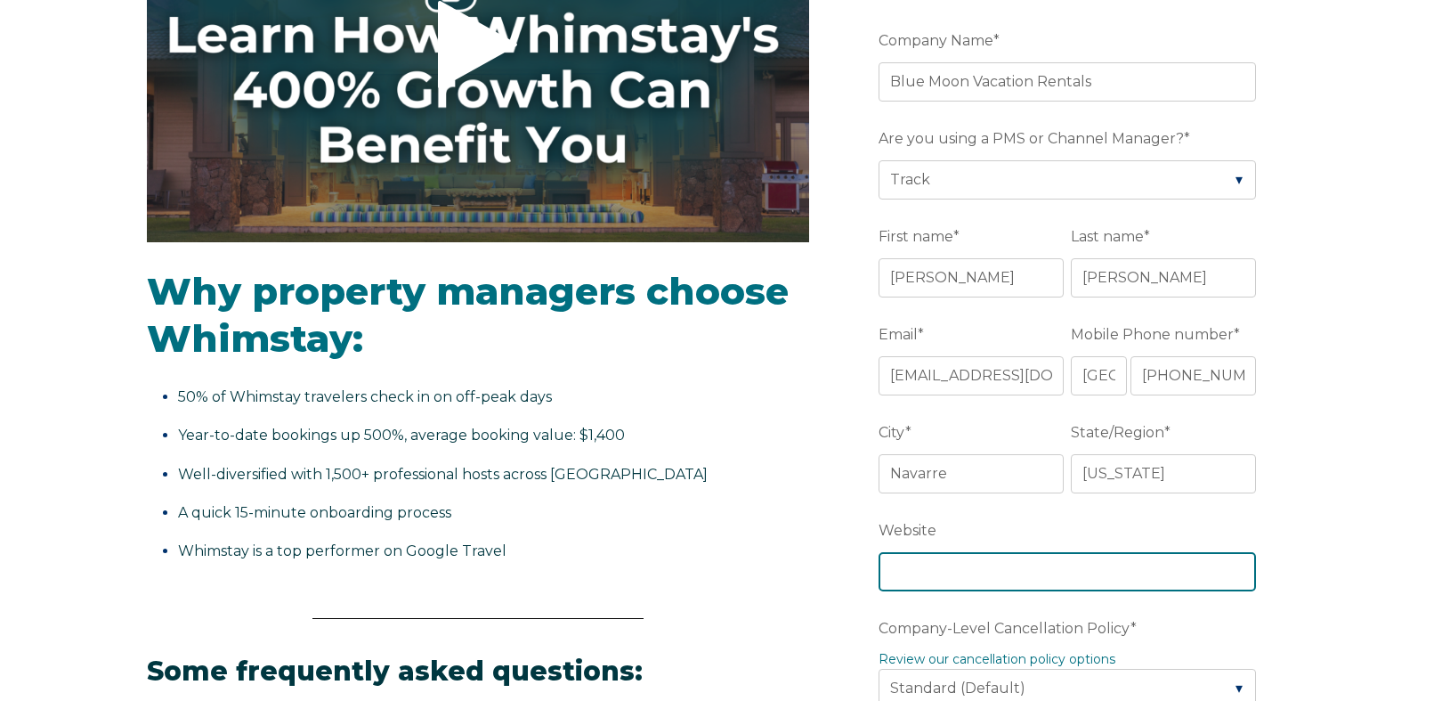
paste input "[URL][DOMAIN_NAME]"
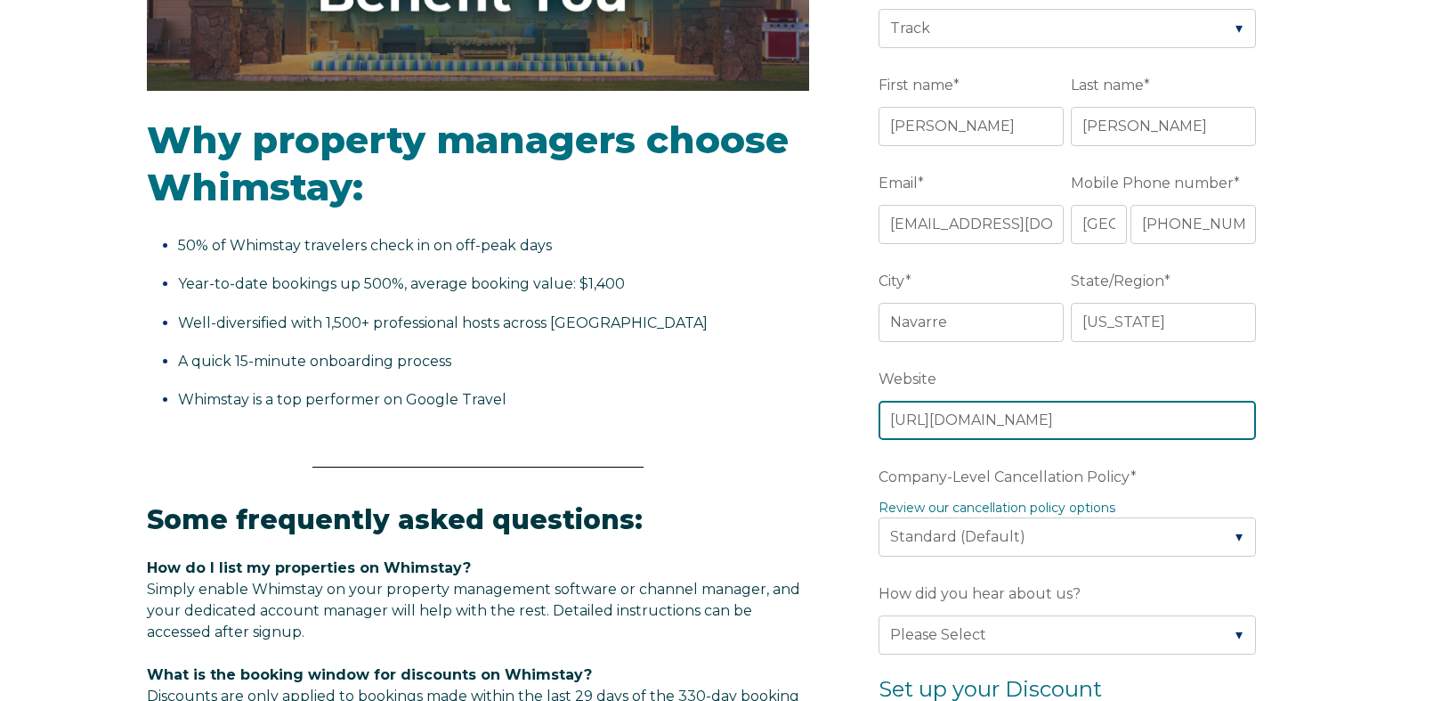
scroll to position [508, 0]
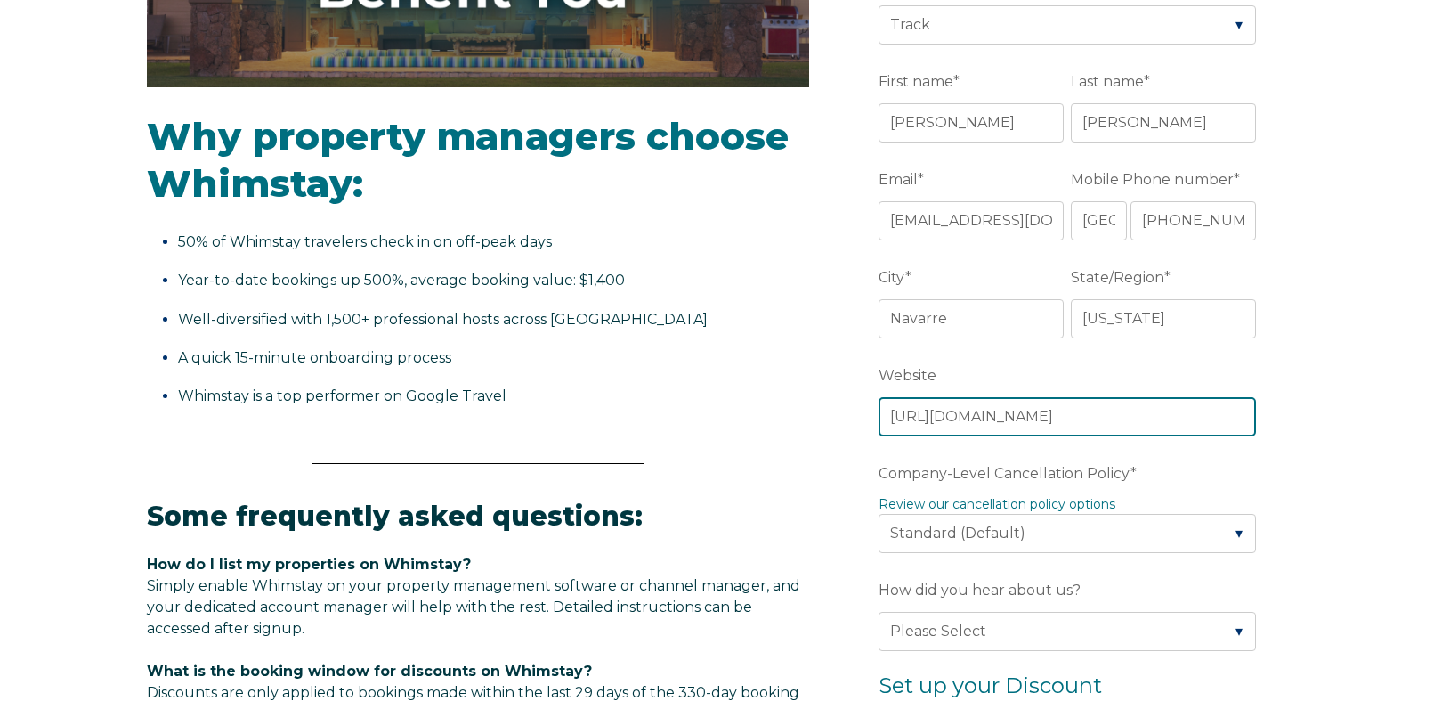
type input "[URL][DOMAIN_NAME]"
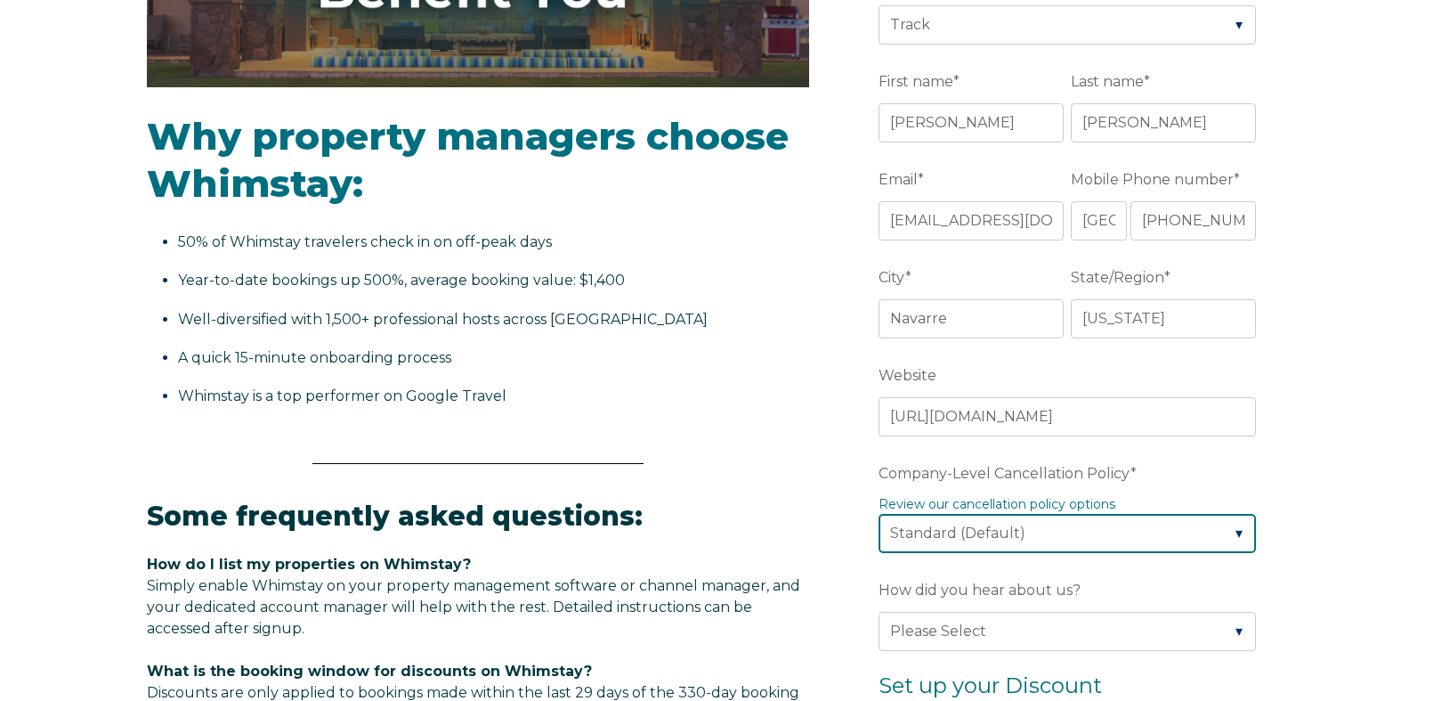
click at [927, 548] on select "Please Select Partial Standard (Default) Moderate Strict" at bounding box center [1068, 533] width 378 height 39
select select "Moderate"
click at [879, 514] on select "Please Select Partial Standard (Default) Moderate Strict" at bounding box center [1068, 533] width 378 height 39
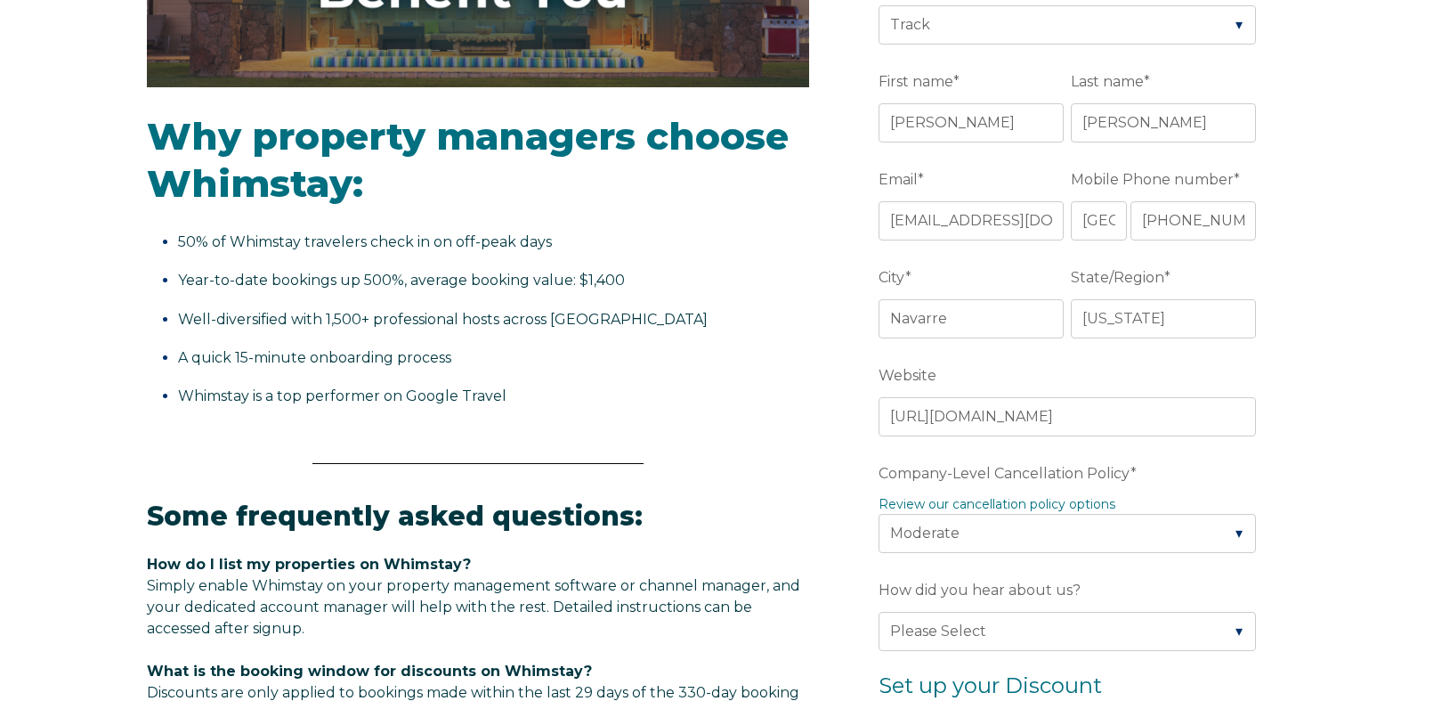
click at [849, 522] on form "Company Name * Blue Moon Vacation Rentals Are you using a PMS or Channel Manage…" at bounding box center [1071, 573] width 465 height 1487
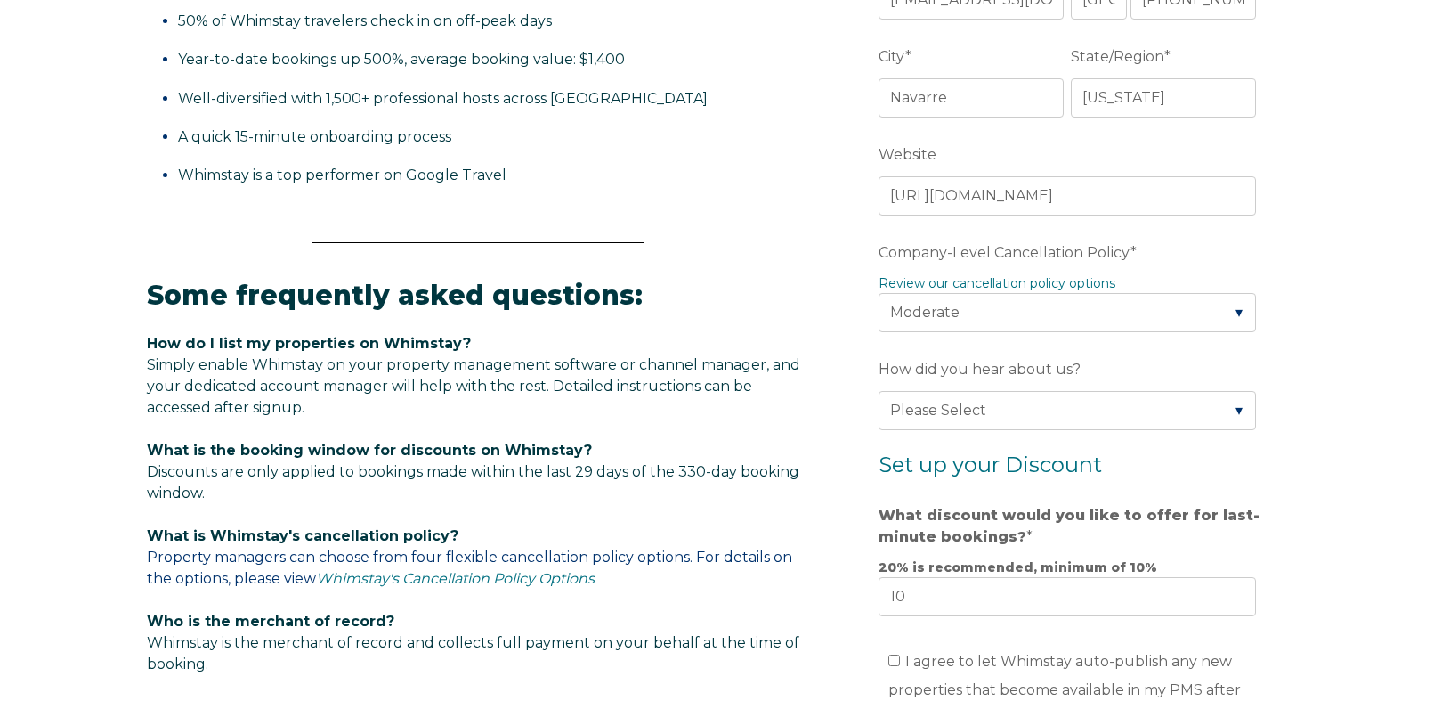
scroll to position [758, 0]
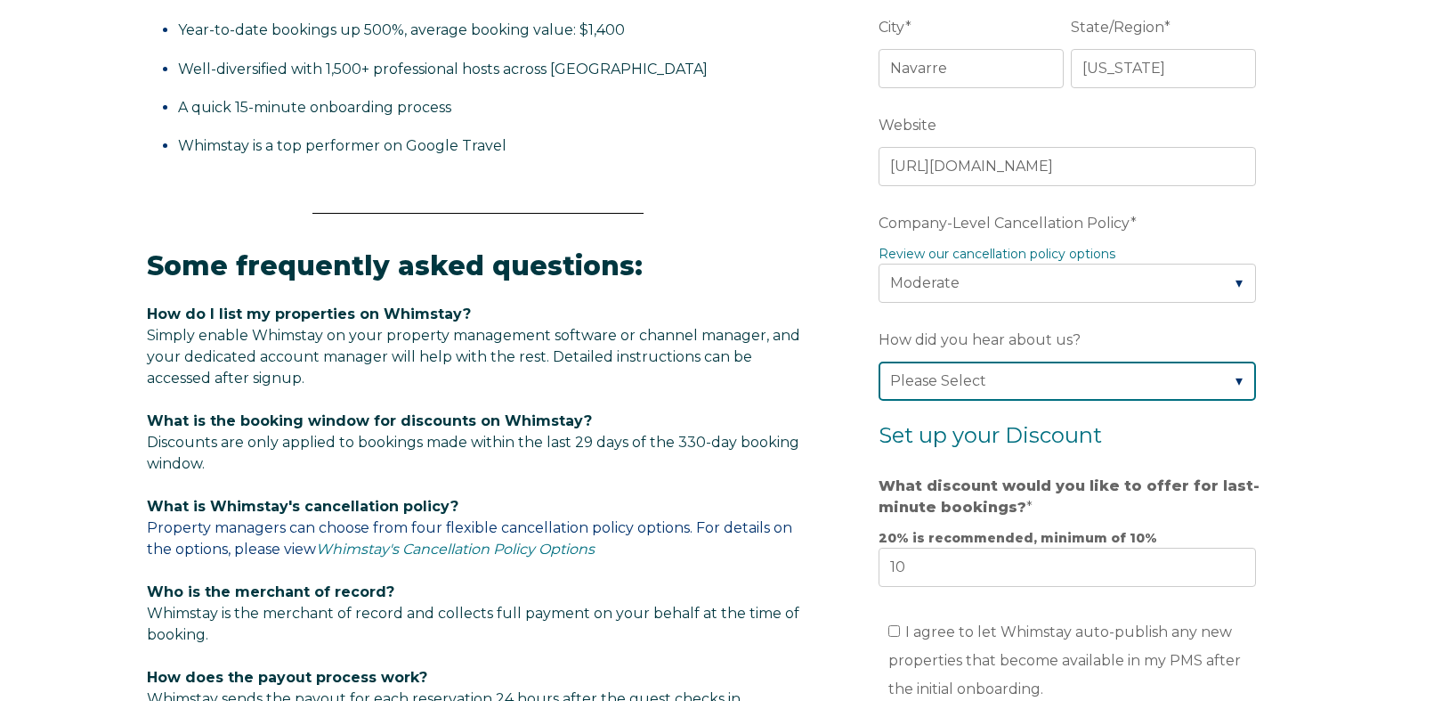
click at [957, 378] on select "Please Select Found Whimstay through a Google search Direct outreach from a Whi…" at bounding box center [1068, 380] width 378 height 39
select select "Other"
click at [879, 361] on select "Please Select Found Whimstay through a Google search Direct outreach from a Whi…" at bounding box center [1068, 380] width 378 height 39
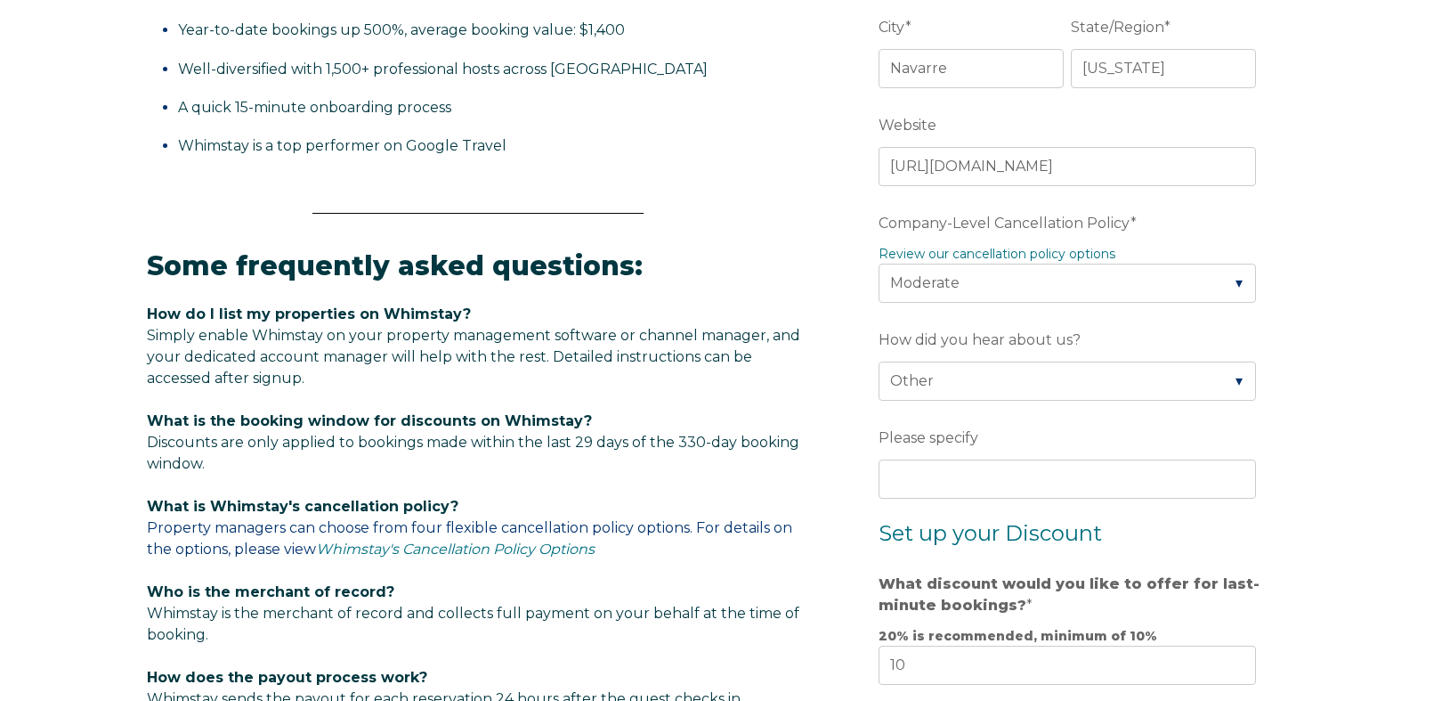
click at [905, 501] on fieldset "How did you hear about us? Please Select Found Whimstay through a Google search…" at bounding box center [1071, 422] width 385 height 196
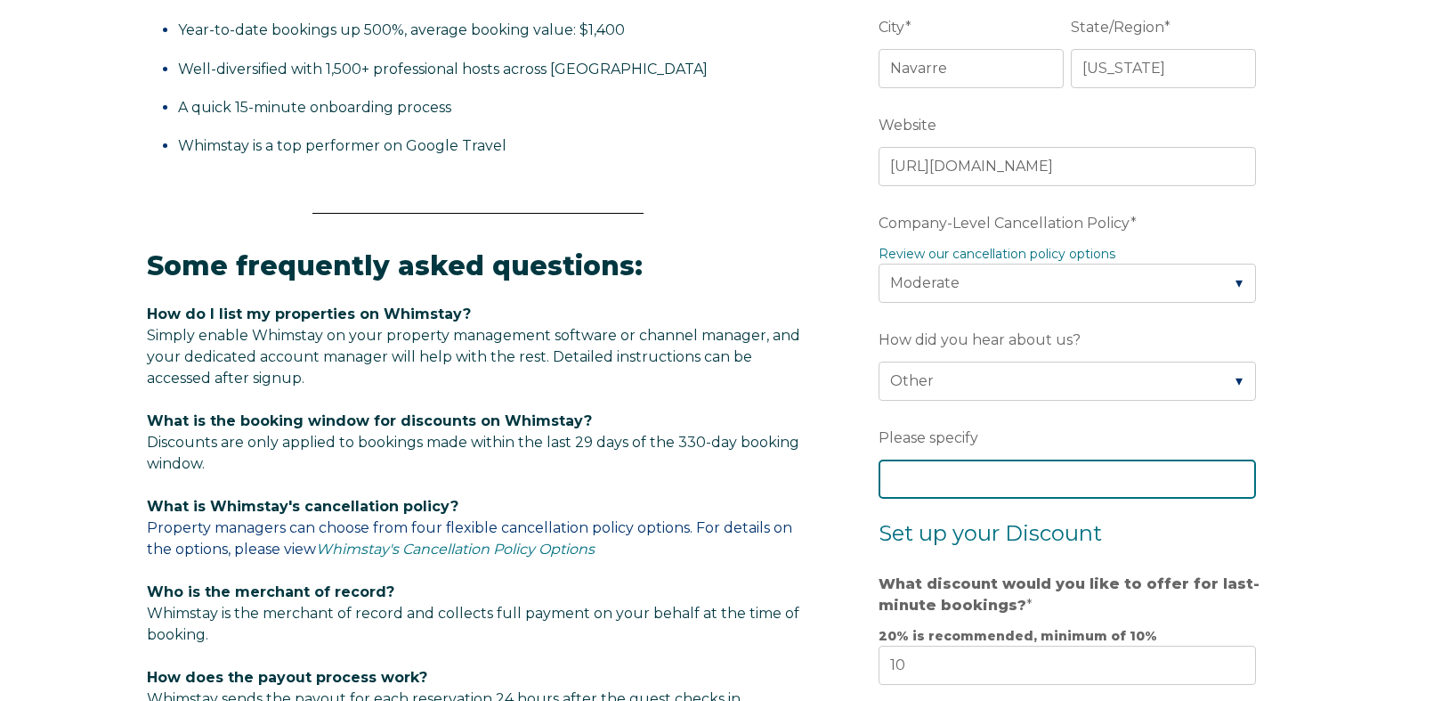
click at [935, 479] on input "Please specify" at bounding box center [1068, 478] width 378 height 39
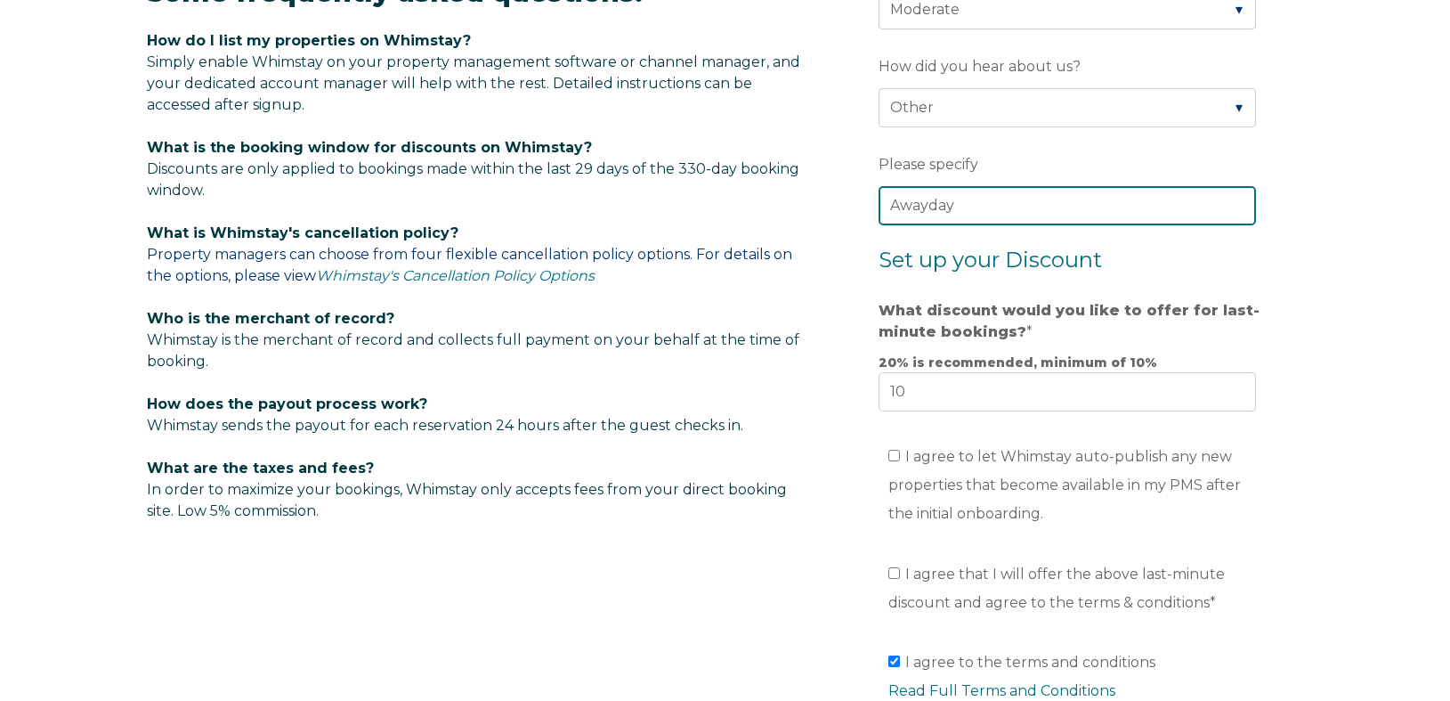
scroll to position [1052, 0]
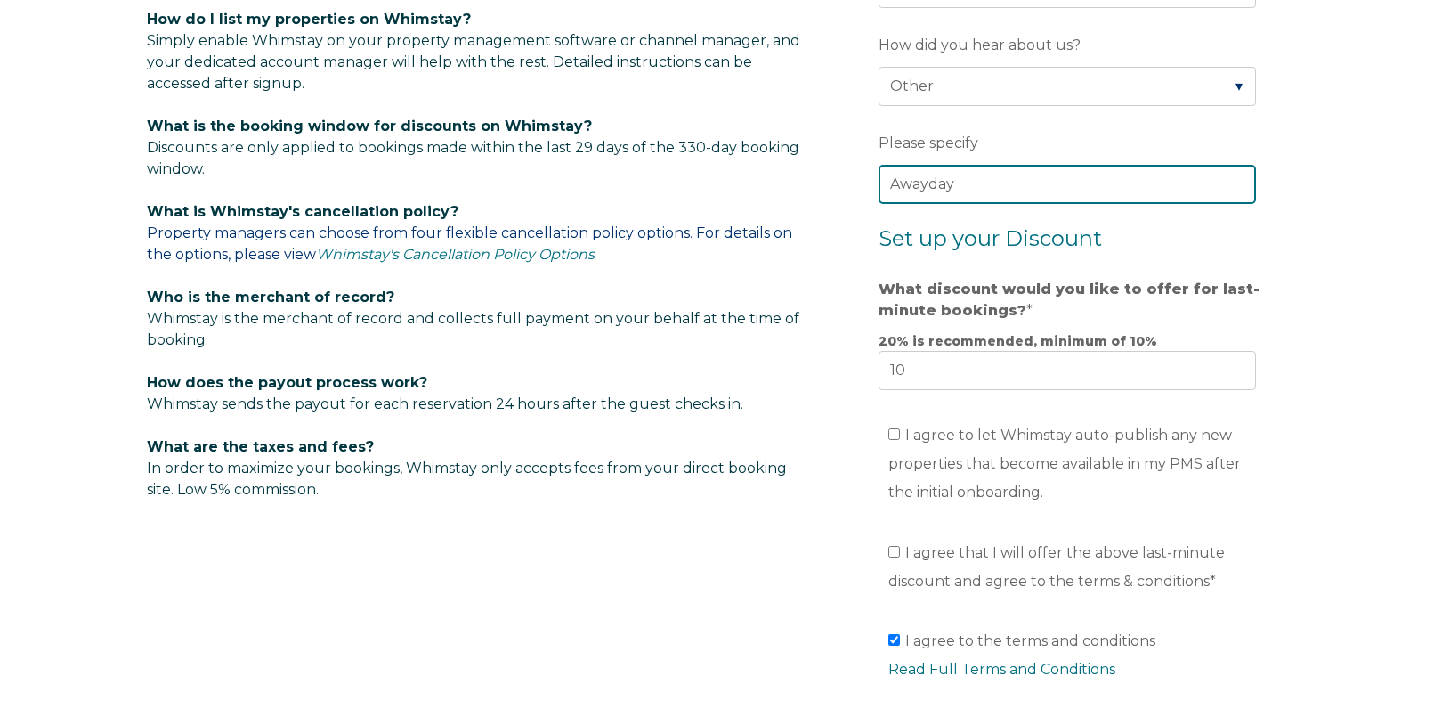
type input "Awayday"
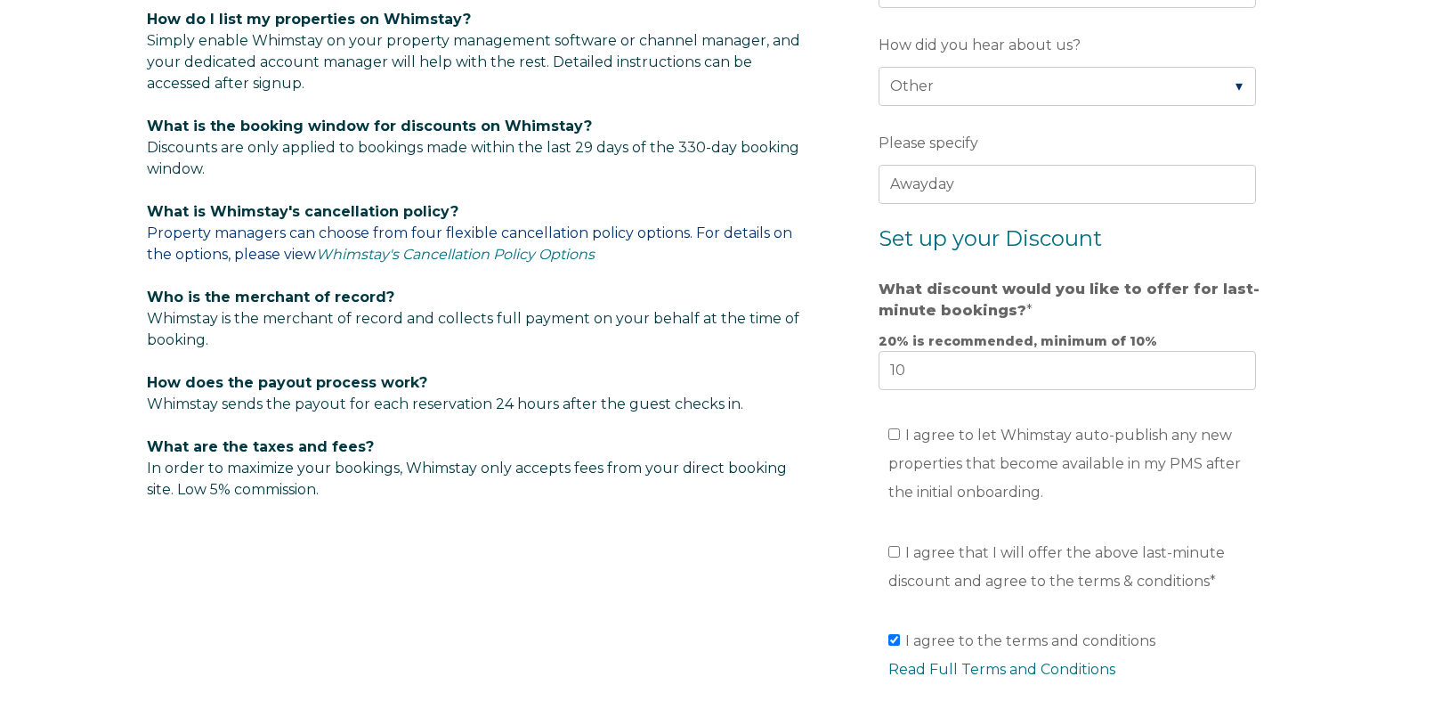
click at [879, 443] on ul "I agree to let Whimstay auto-publish any new properties that become available i…" at bounding box center [1068, 463] width 378 height 85
click at [898, 431] on input "I agree to let Whimstay auto-publish any new properties that become available i…" at bounding box center [895, 434] width 12 height 12
checkbox input "true"
click at [913, 542] on li "I agree that I will offer the above last-minute discount and agree to the terms…" at bounding box center [1078, 567] width 378 height 57
click at [901, 559] on label "I agree that I will offer the above last-minute discount and agree to the terms…" at bounding box center [1057, 566] width 337 height 45
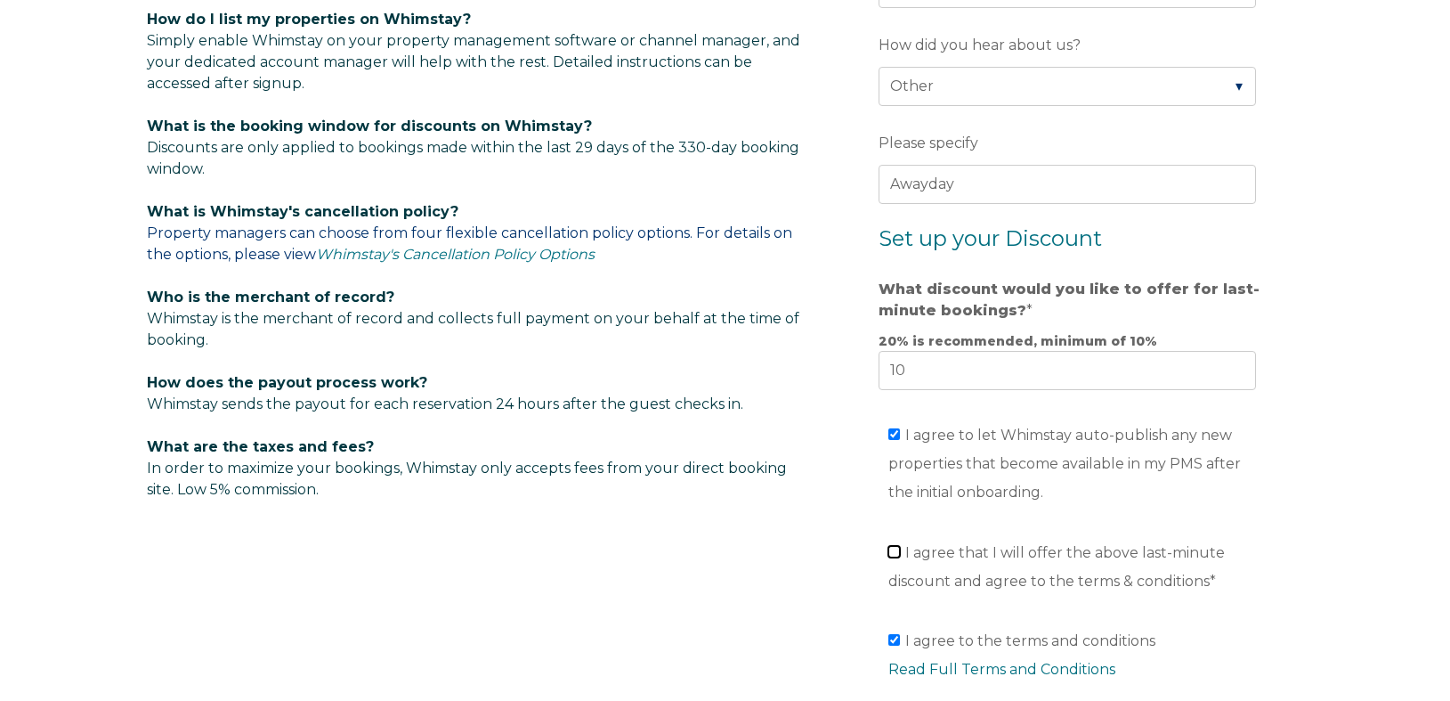
click at [900, 557] on input "I agree that I will offer the above last-minute discount and agree to the terms…" at bounding box center [895, 552] width 12 height 12
checkbox input "true"
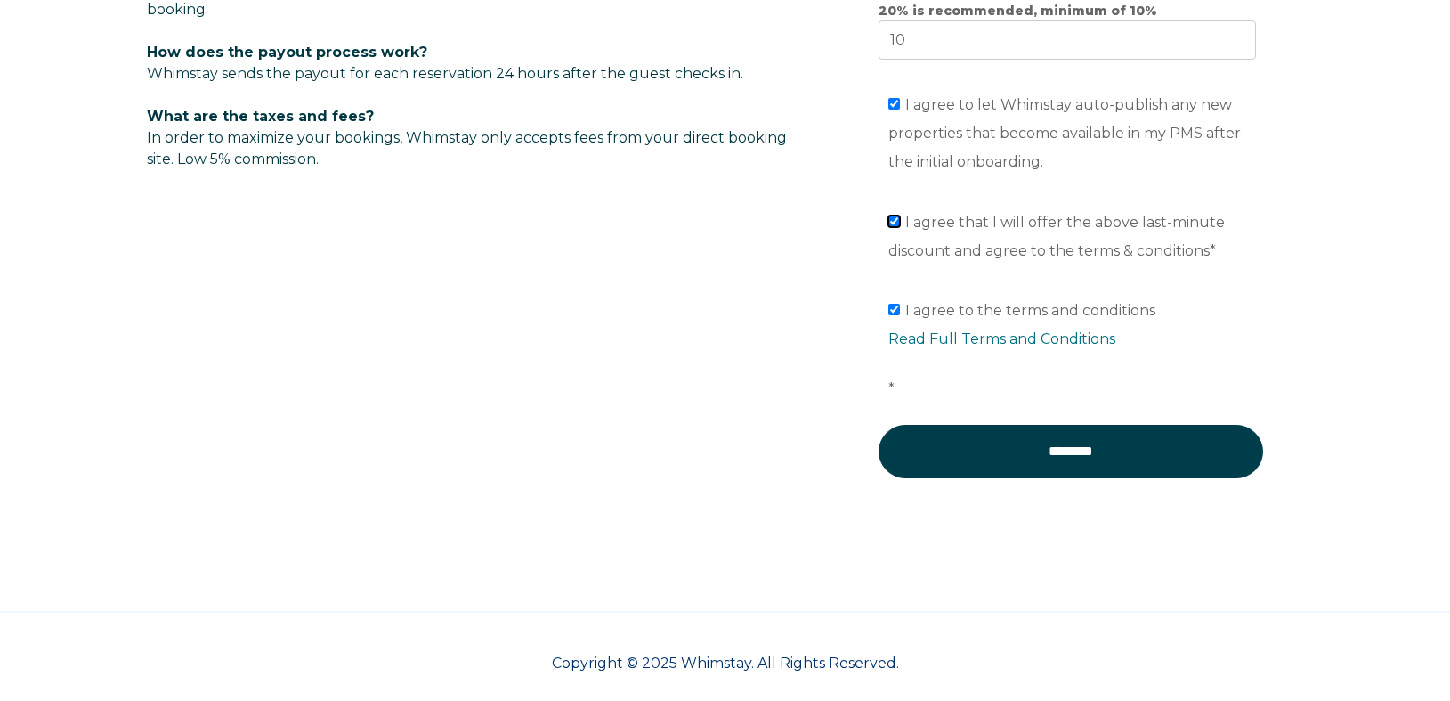
scroll to position [1399, 0]
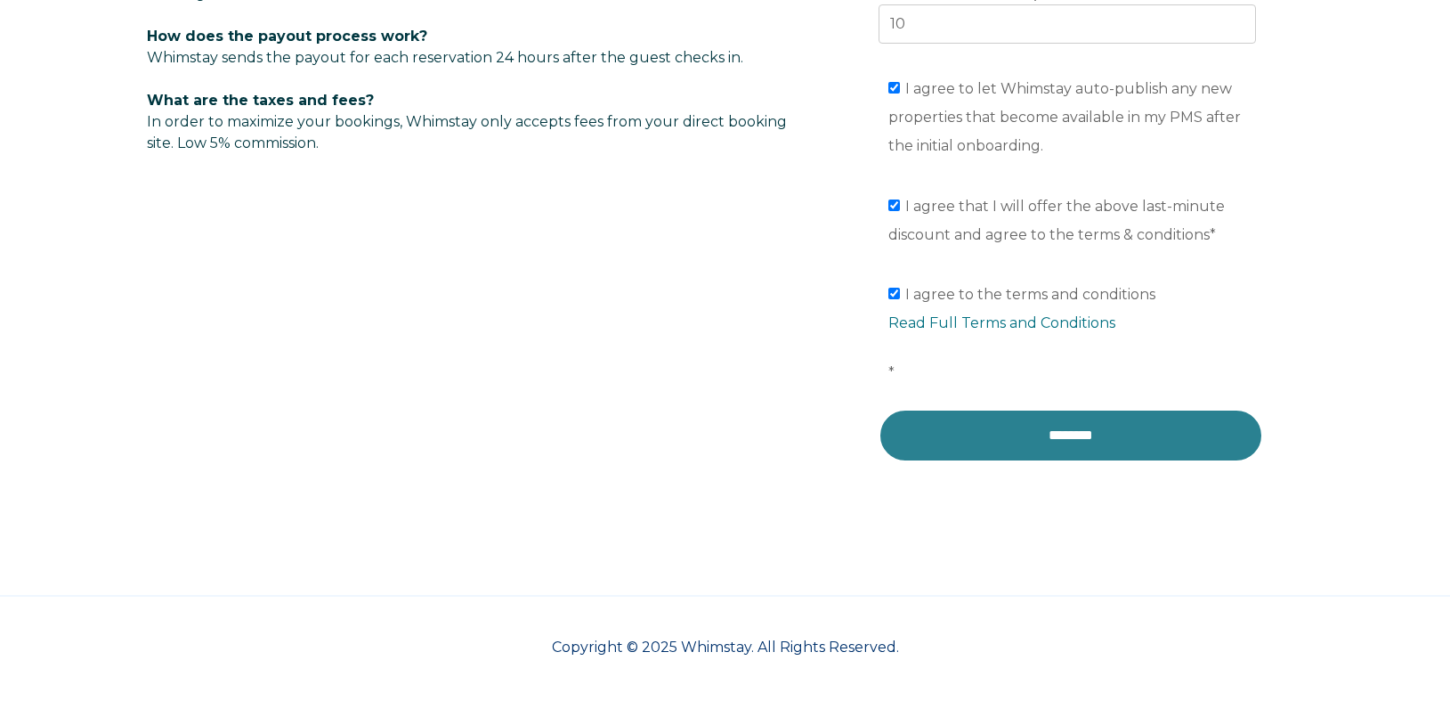
click at [1008, 436] on input "********" at bounding box center [1071, 435] width 385 height 53
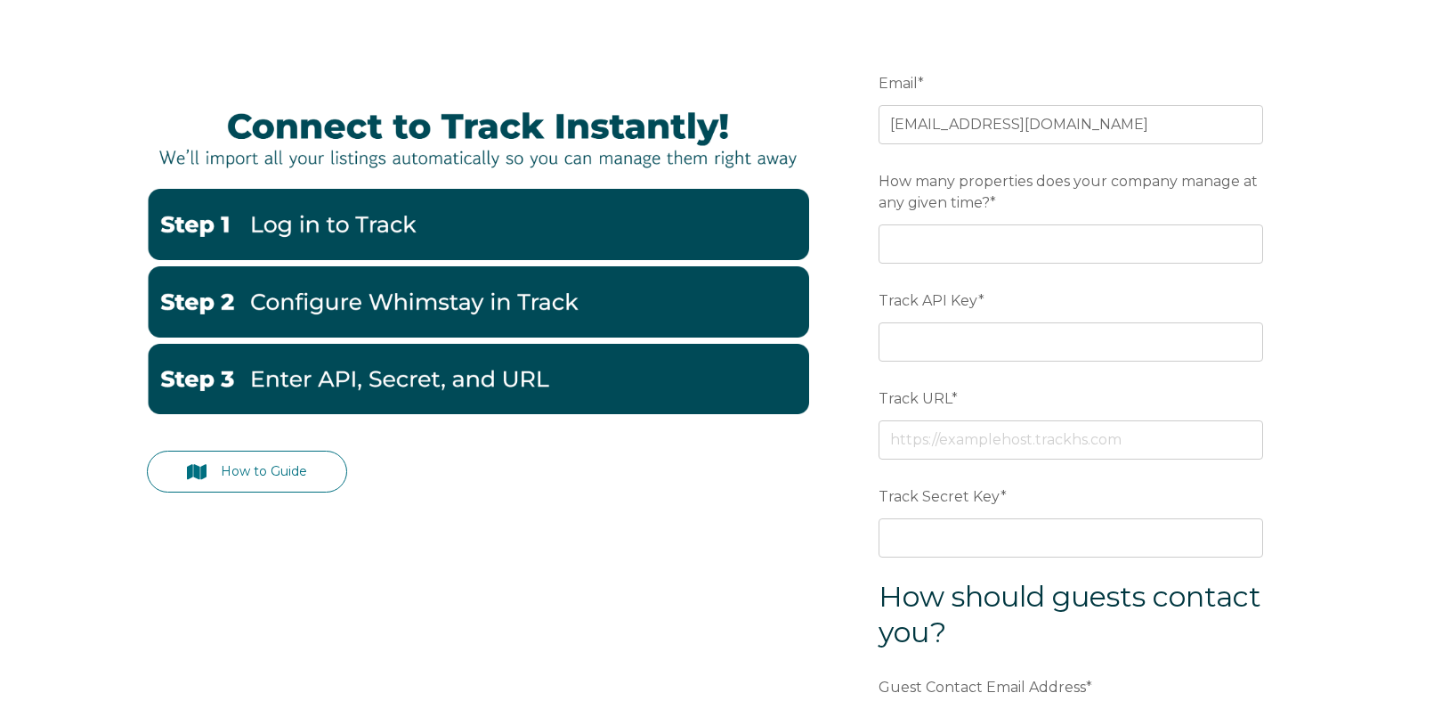
scroll to position [199, 0]
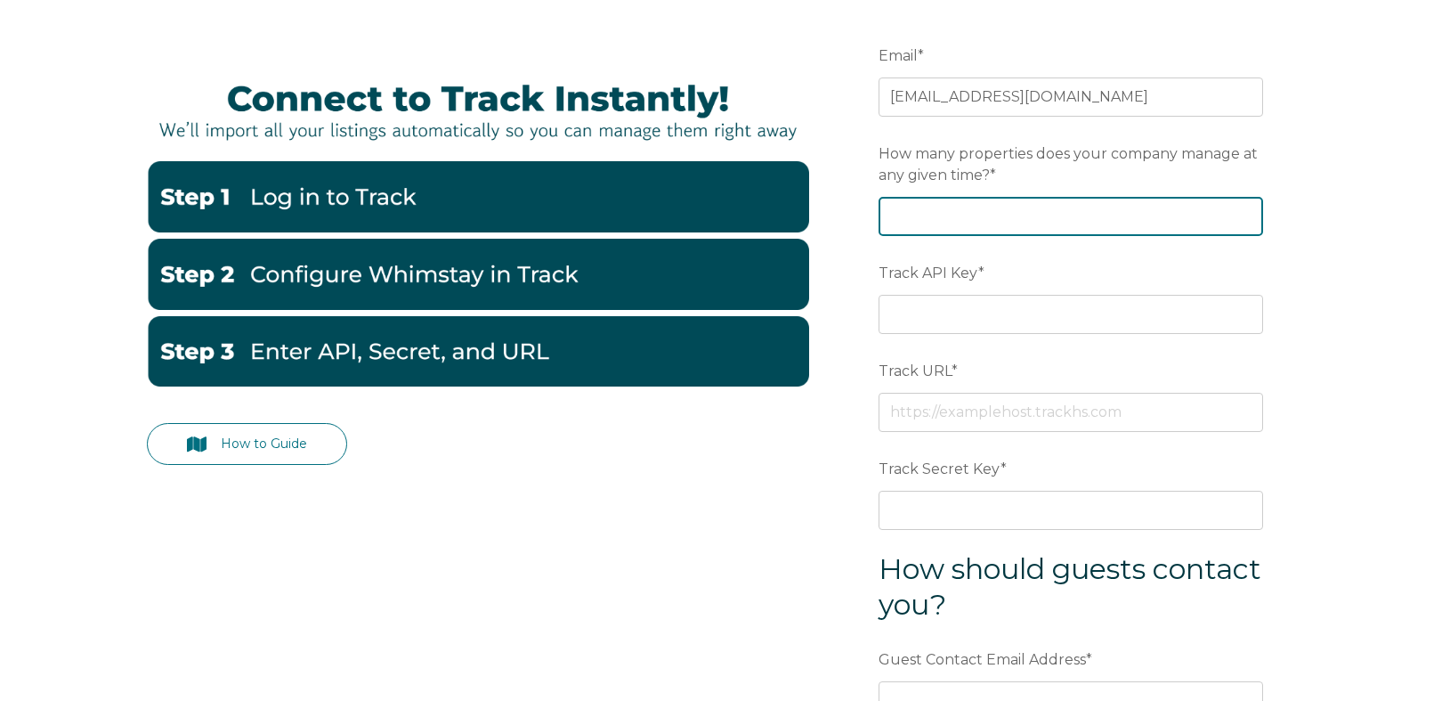
click at [937, 218] on input "How many properties does your company manage at any given time? *" at bounding box center [1071, 216] width 385 height 39
type input "80"
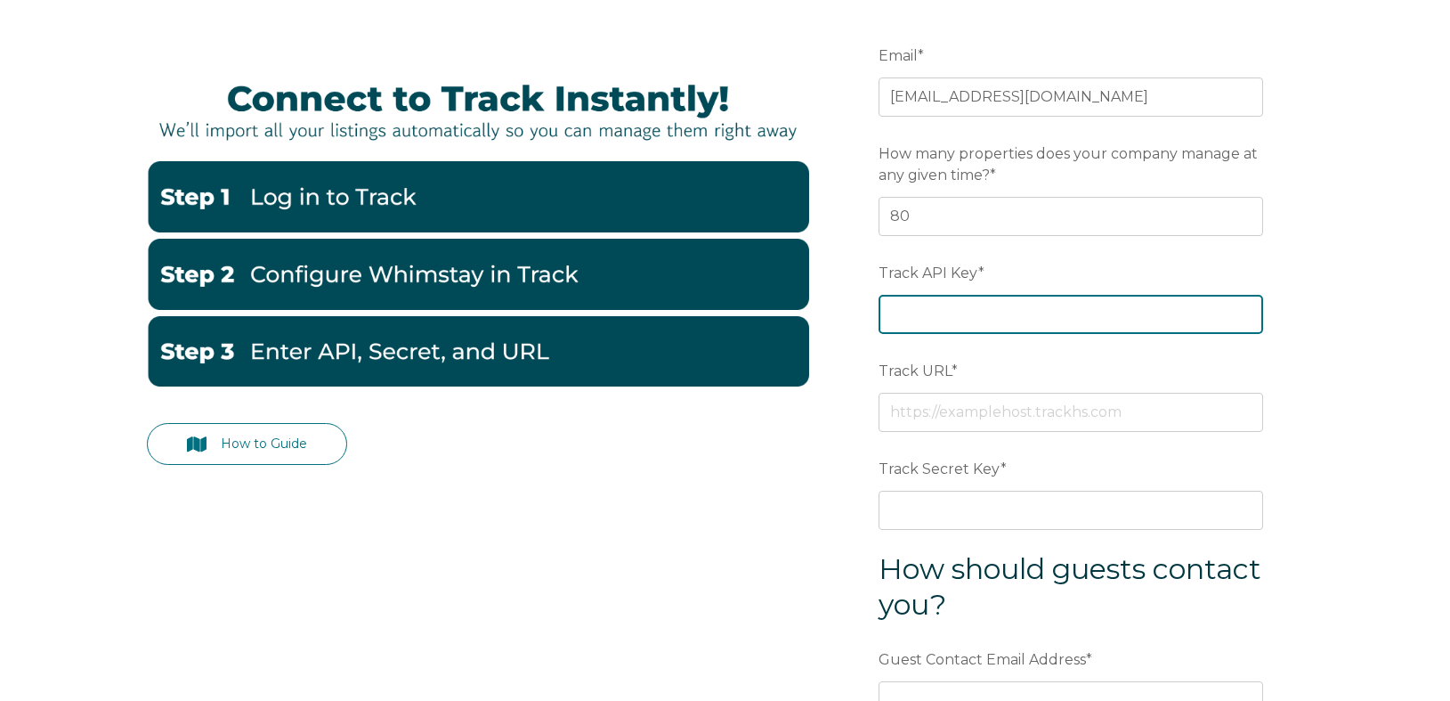
click at [1004, 313] on input "Track API Key *" at bounding box center [1071, 314] width 385 height 39
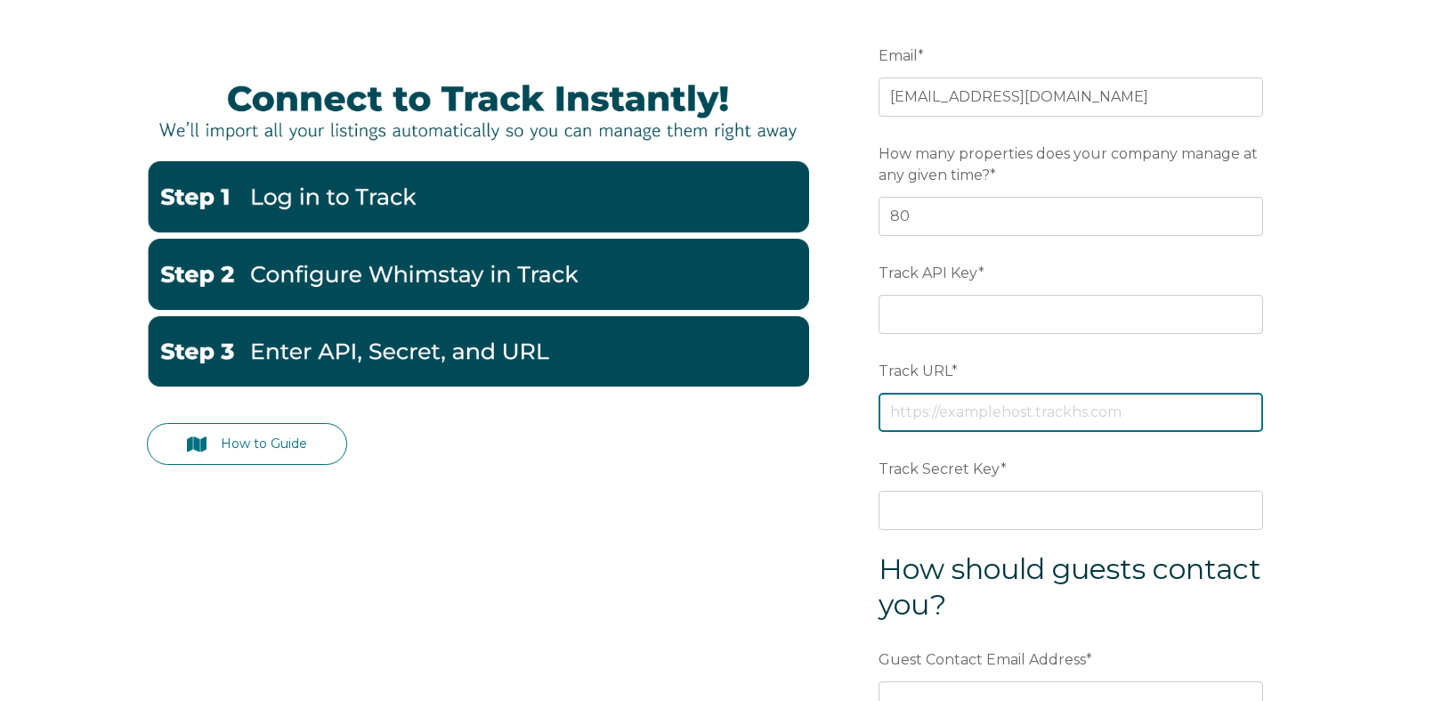
click at [958, 413] on div "Track URL *" at bounding box center [1071, 393] width 385 height 77
paste input "https://bluemoon.trackhs.com/api/pms/"
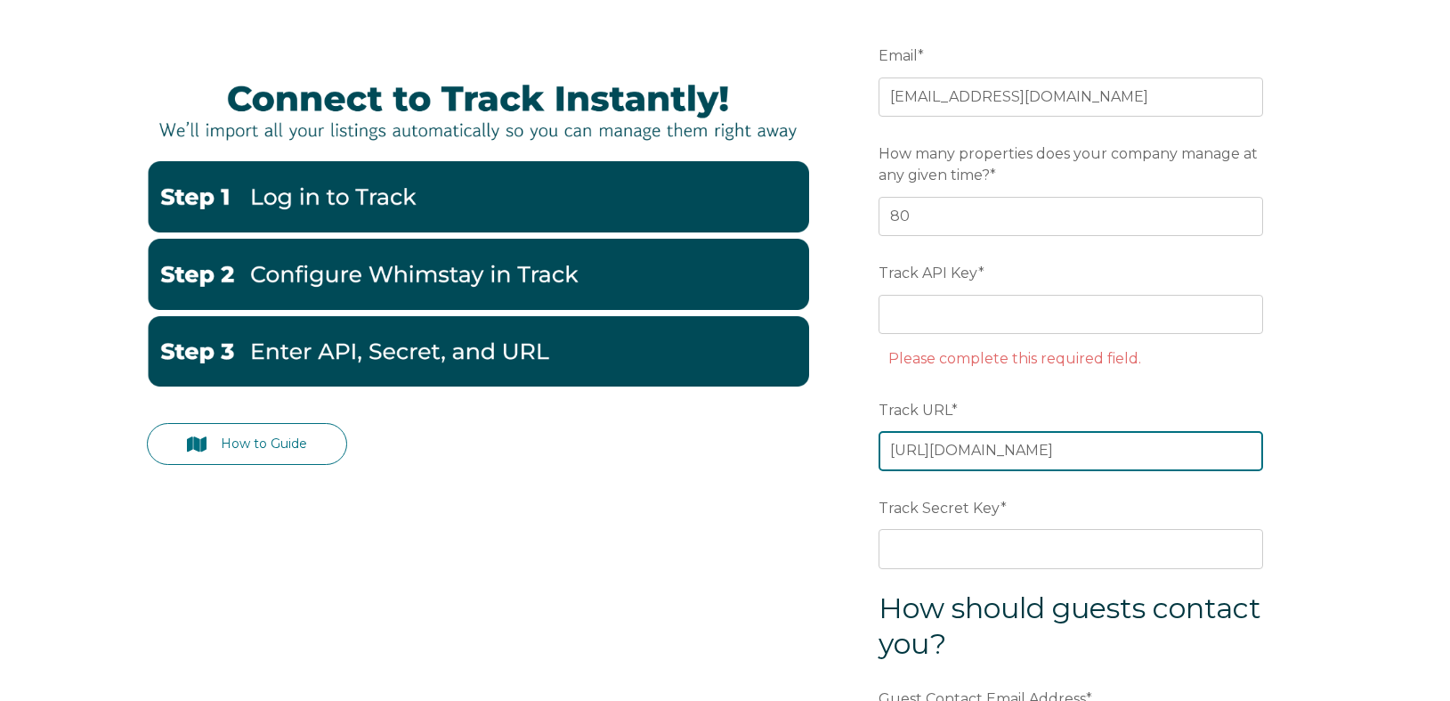
click at [1201, 451] on input "https://bluemoon.trackhs.com/api/pms/" at bounding box center [1071, 450] width 385 height 39
type input "https://bluemoon.trackhs.com"
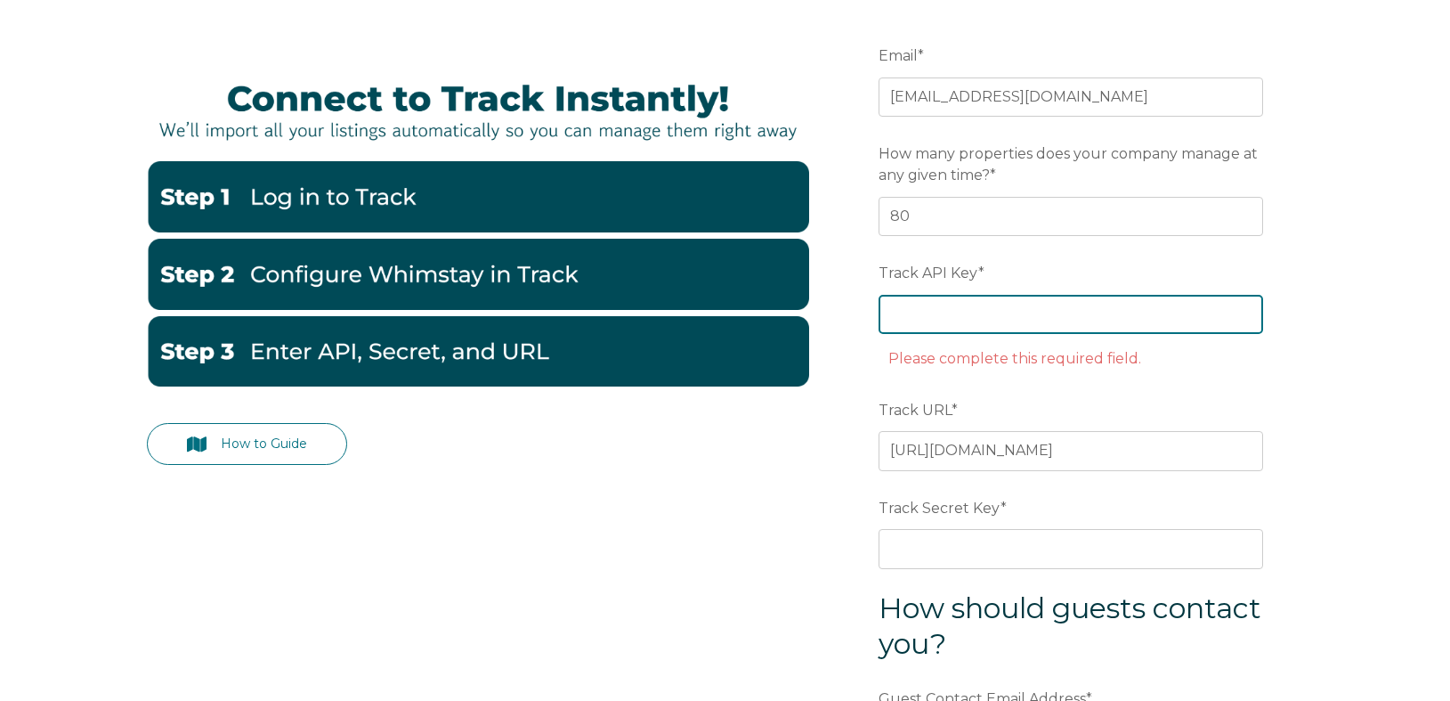
click at [963, 320] on input "Track API Key *" at bounding box center [1071, 314] width 385 height 39
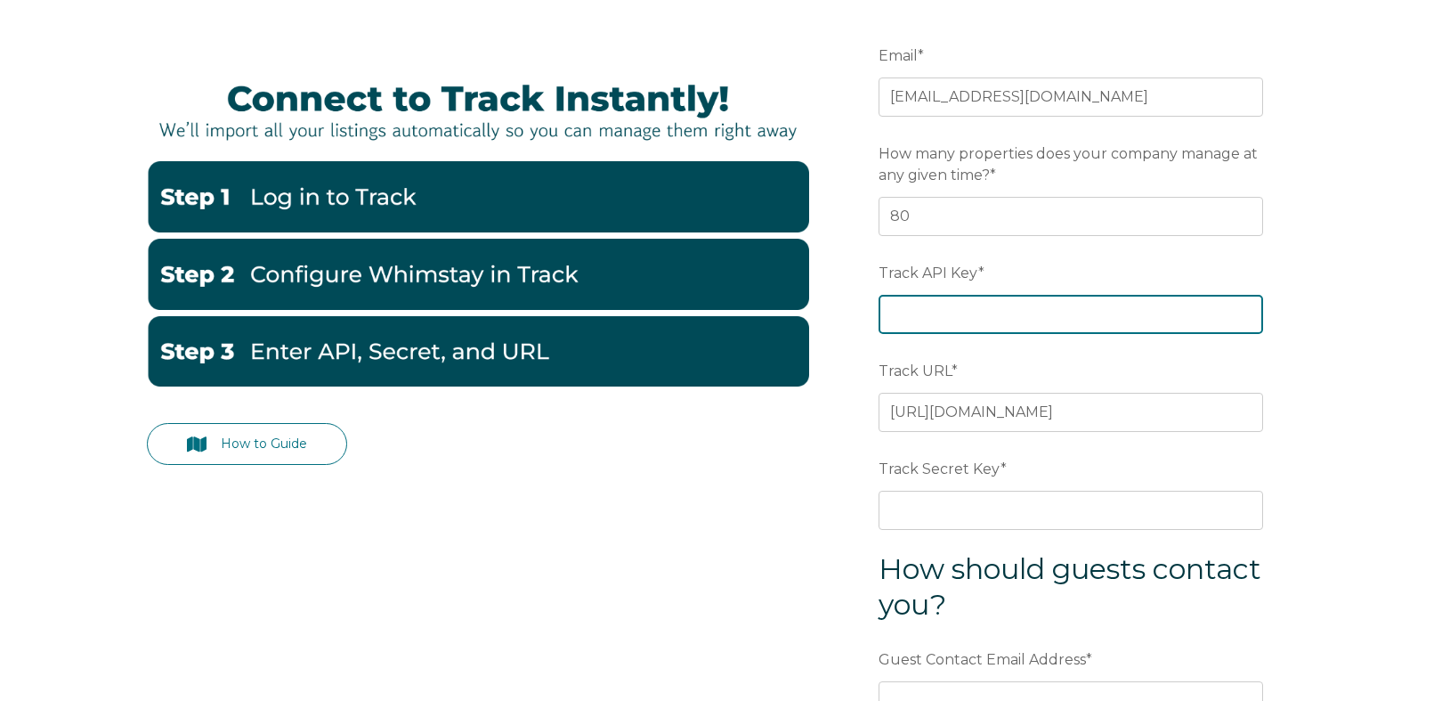
paste input "309de5b4fdbacc3f2ba71240d51e530c"
type input "309de5b4fdbacc3f2ba71240d51e530c"
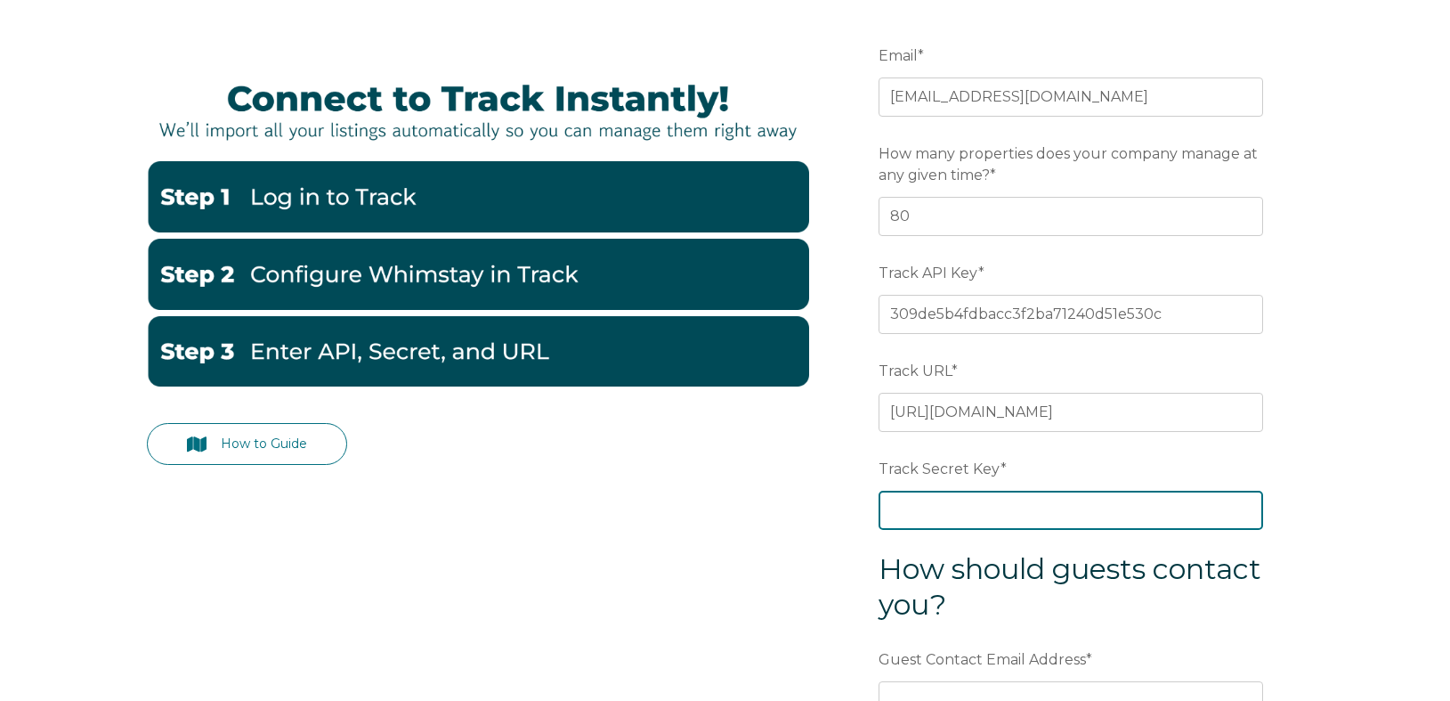
click at [967, 497] on input "Track Secret Key *" at bounding box center [1071, 510] width 385 height 39
paste input "60f94bfee3c414b941891260e9eb7799"
type input "60f94bfee3c414b941891260e9eb7799"
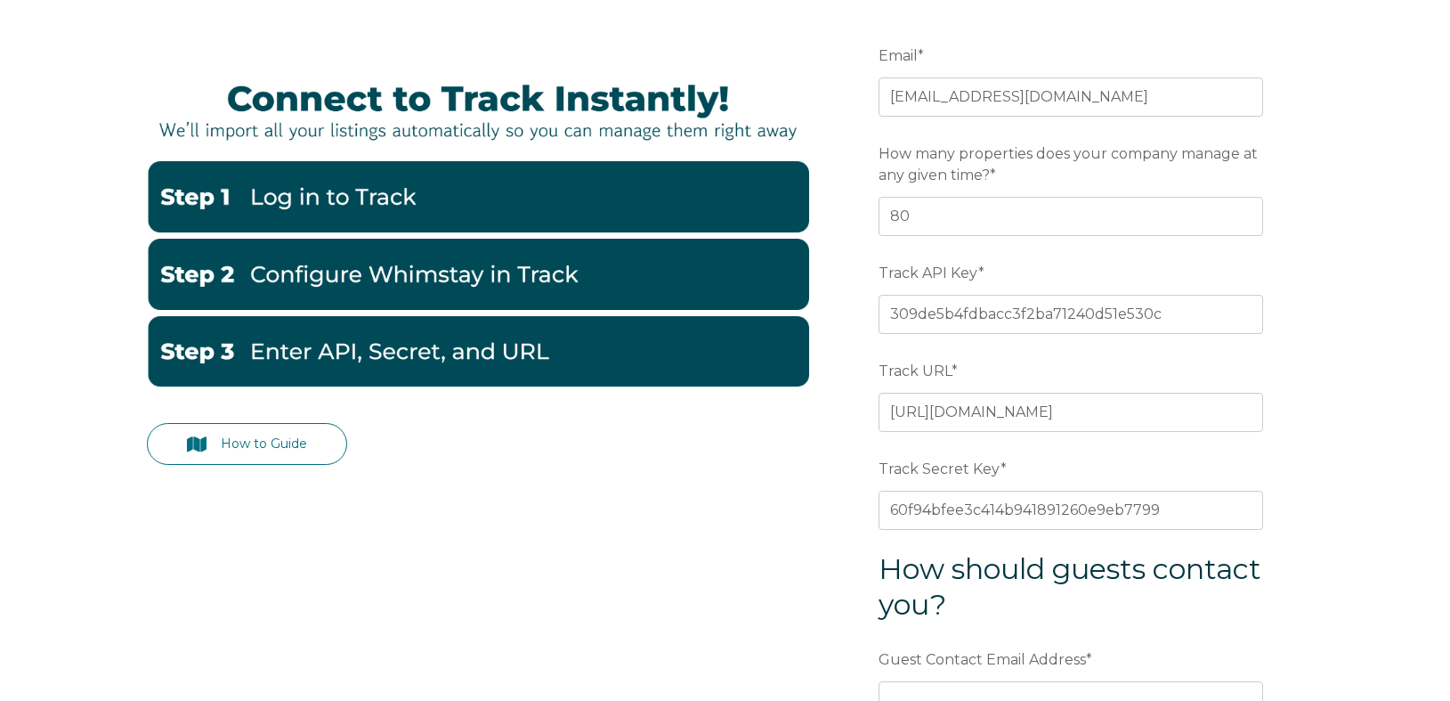
click at [757, 469] on div "How to Guide" at bounding box center [478, 454] width 662 height 63
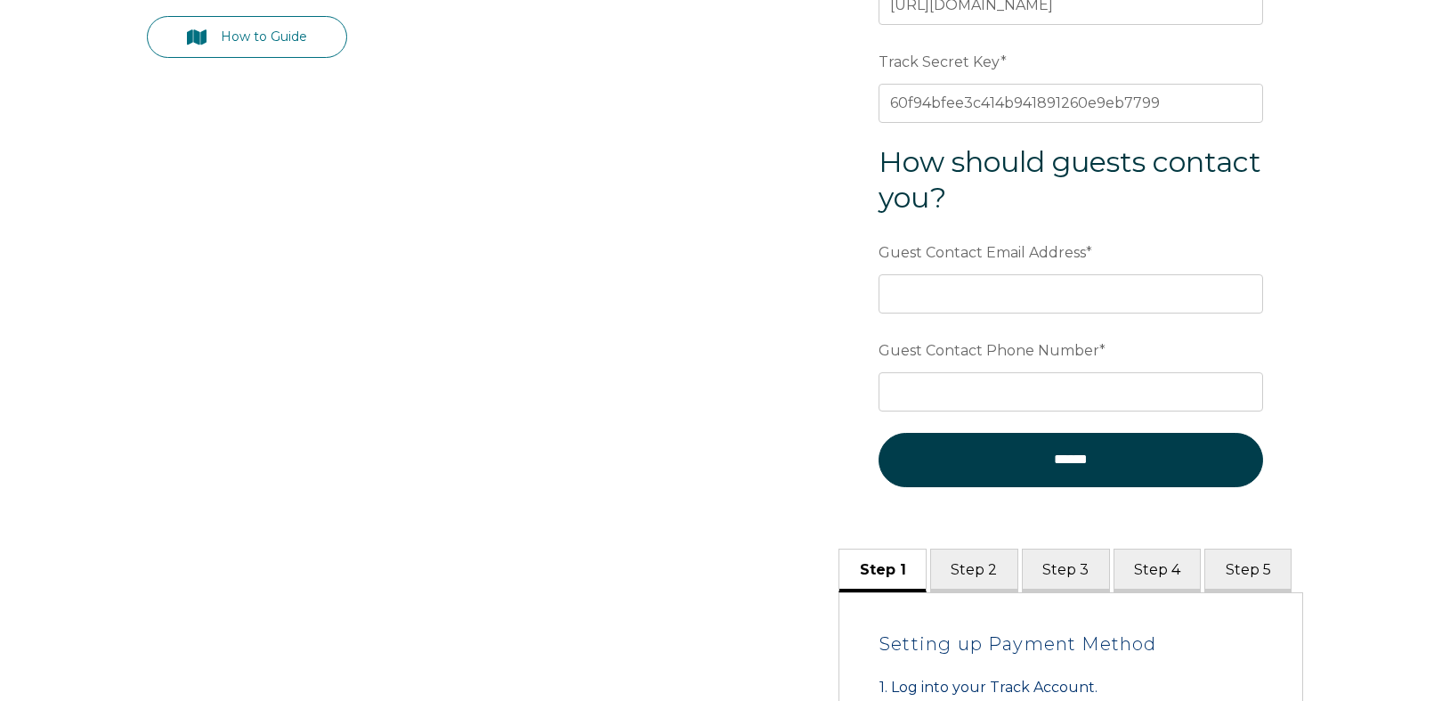
scroll to position [656, 0]
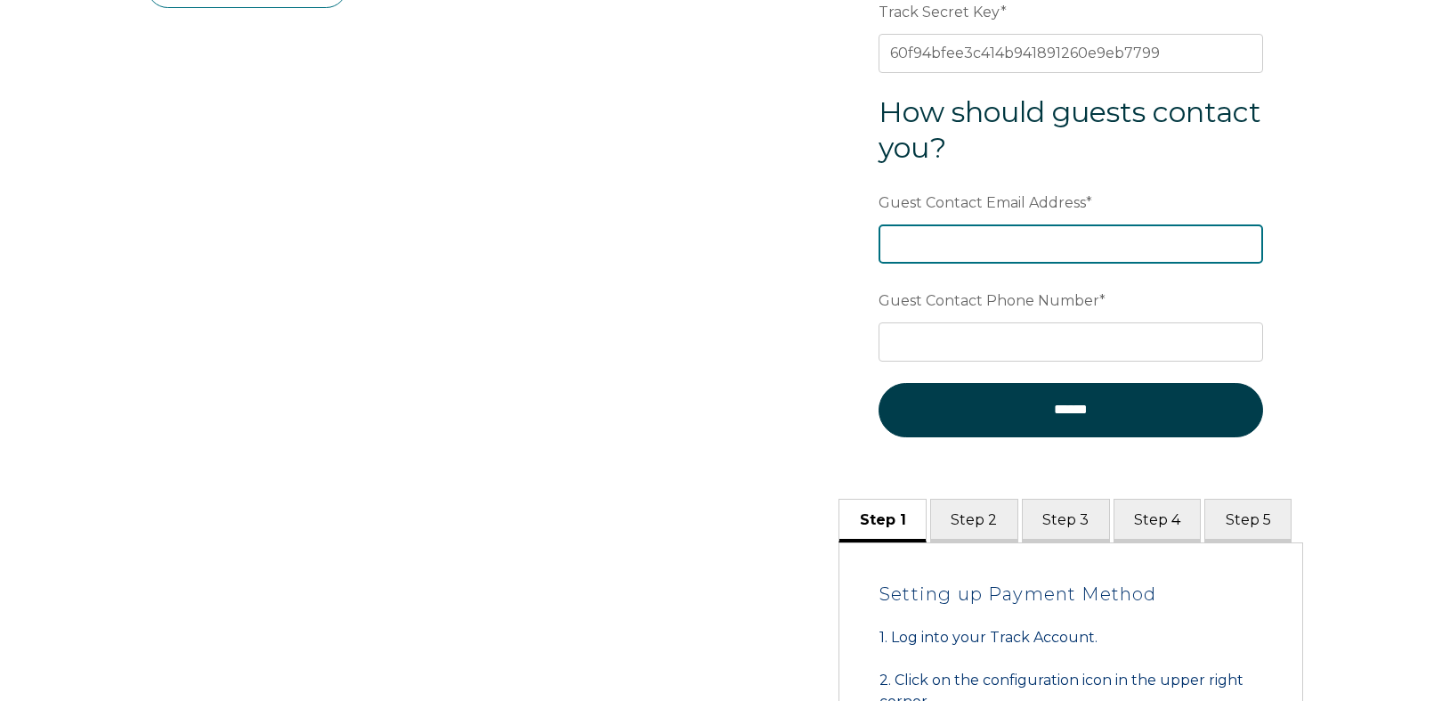
click at [1002, 242] on input "Guest Contact Email Address *" at bounding box center [1071, 243] width 385 height 39
paste input "guest@bluemoonvacationrentals.com"
type input "guest@bluemoonvacationrentals.com"
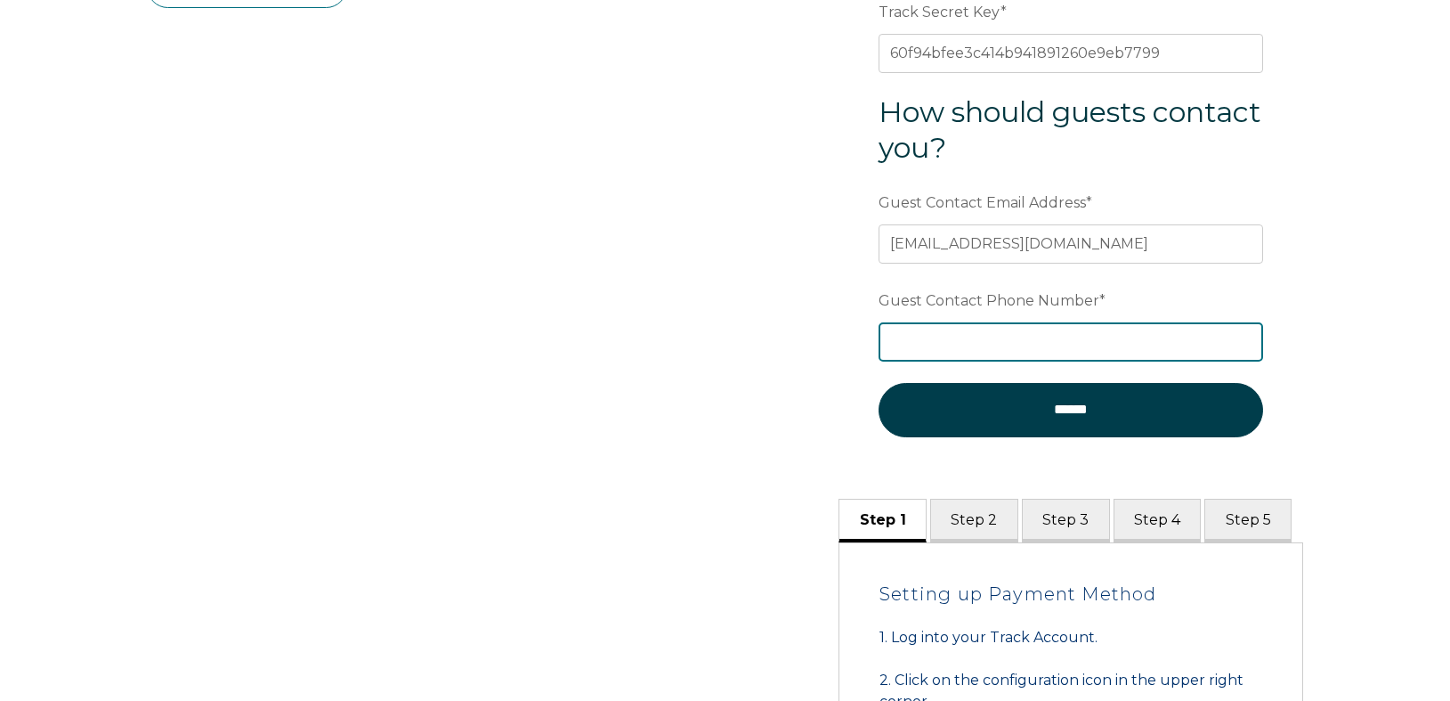
click at [940, 338] on input "Guest Contact Phone Number *" at bounding box center [1071, 341] width 385 height 39
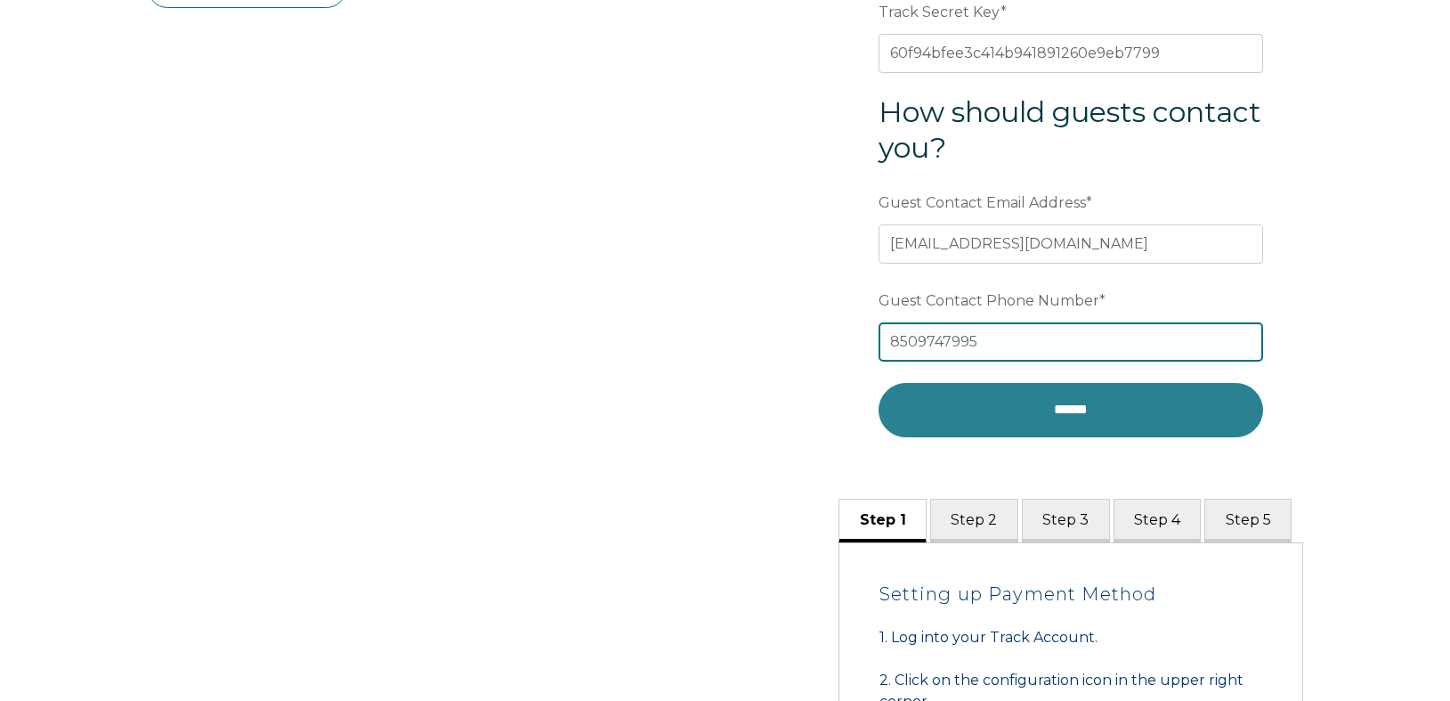
type input "8509747995"
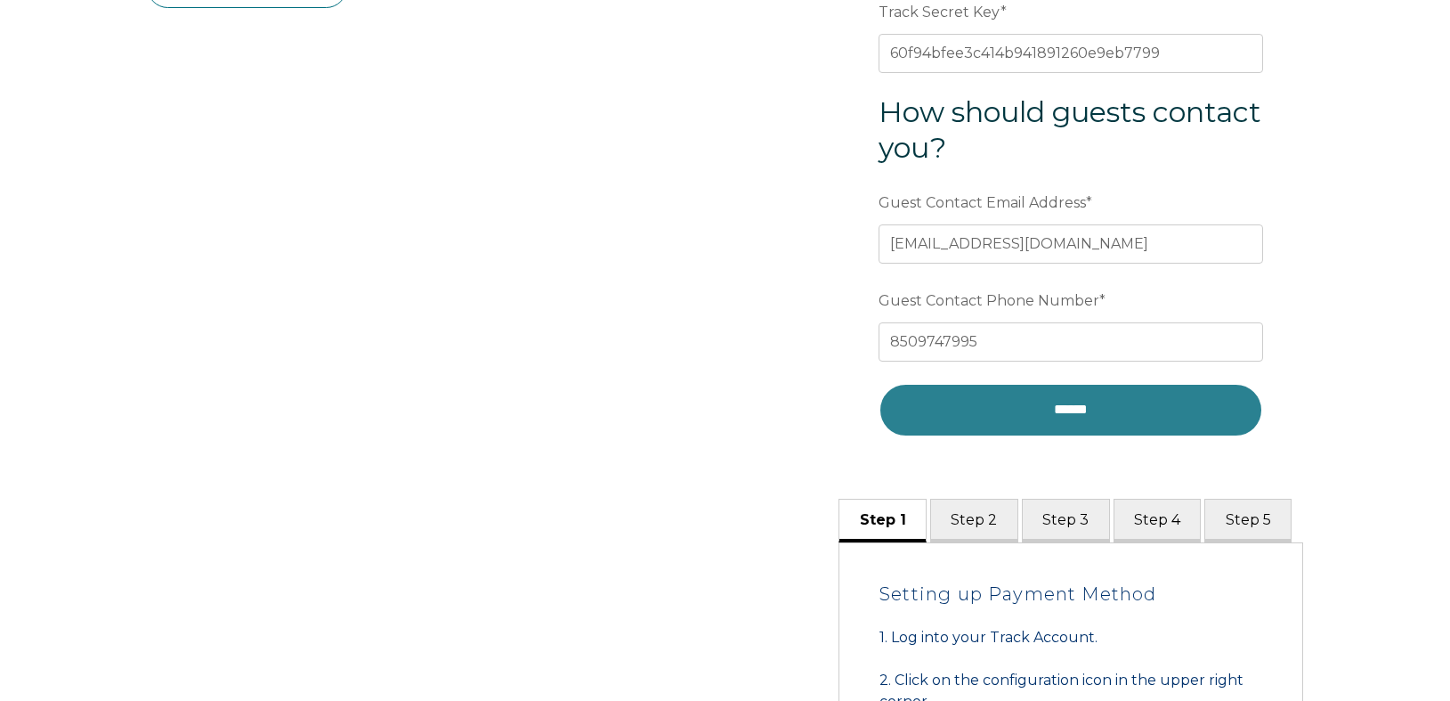
click at [1143, 405] on input "******" at bounding box center [1071, 409] width 385 height 53
